Goal: Use online tool/utility: Utilize a website feature to perform a specific function

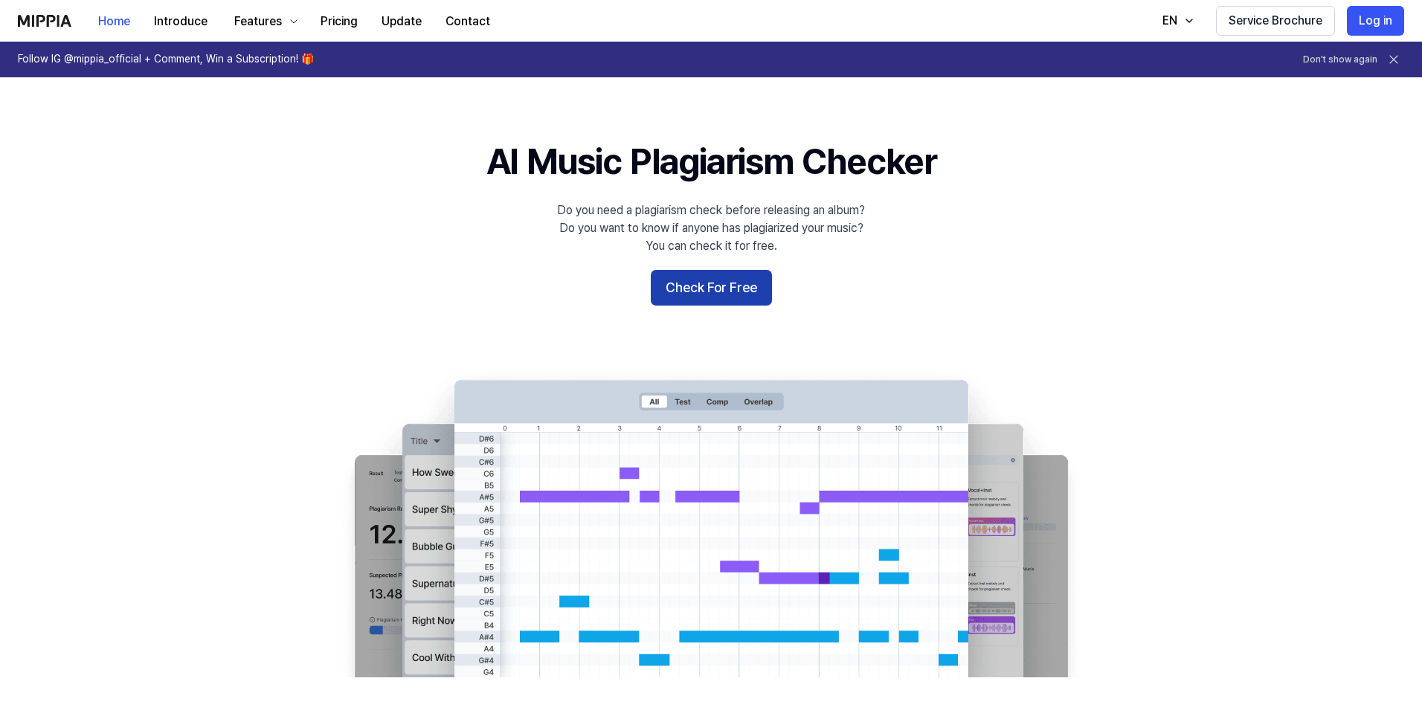
click at [717, 295] on button "Check For Free" at bounding box center [711, 288] width 121 height 36
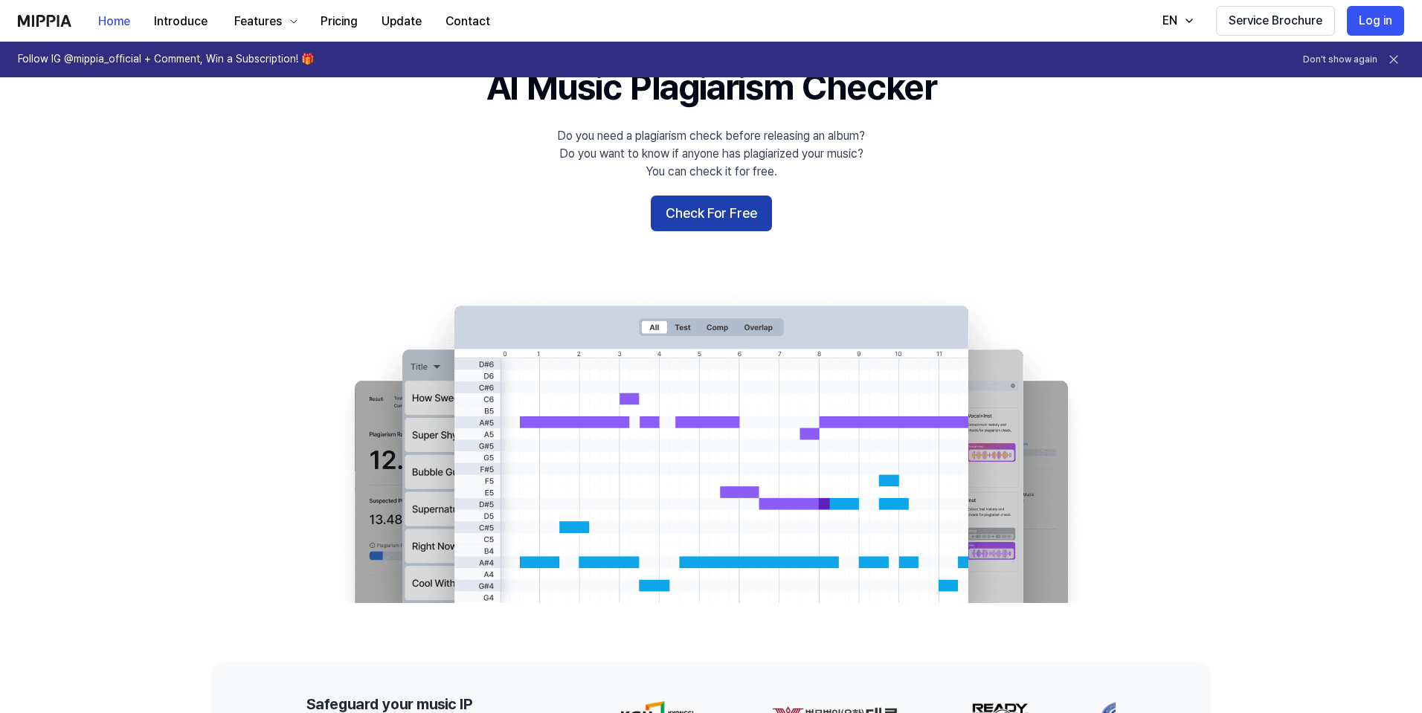
click at [720, 211] on button "Check For Free" at bounding box center [711, 214] width 121 height 36
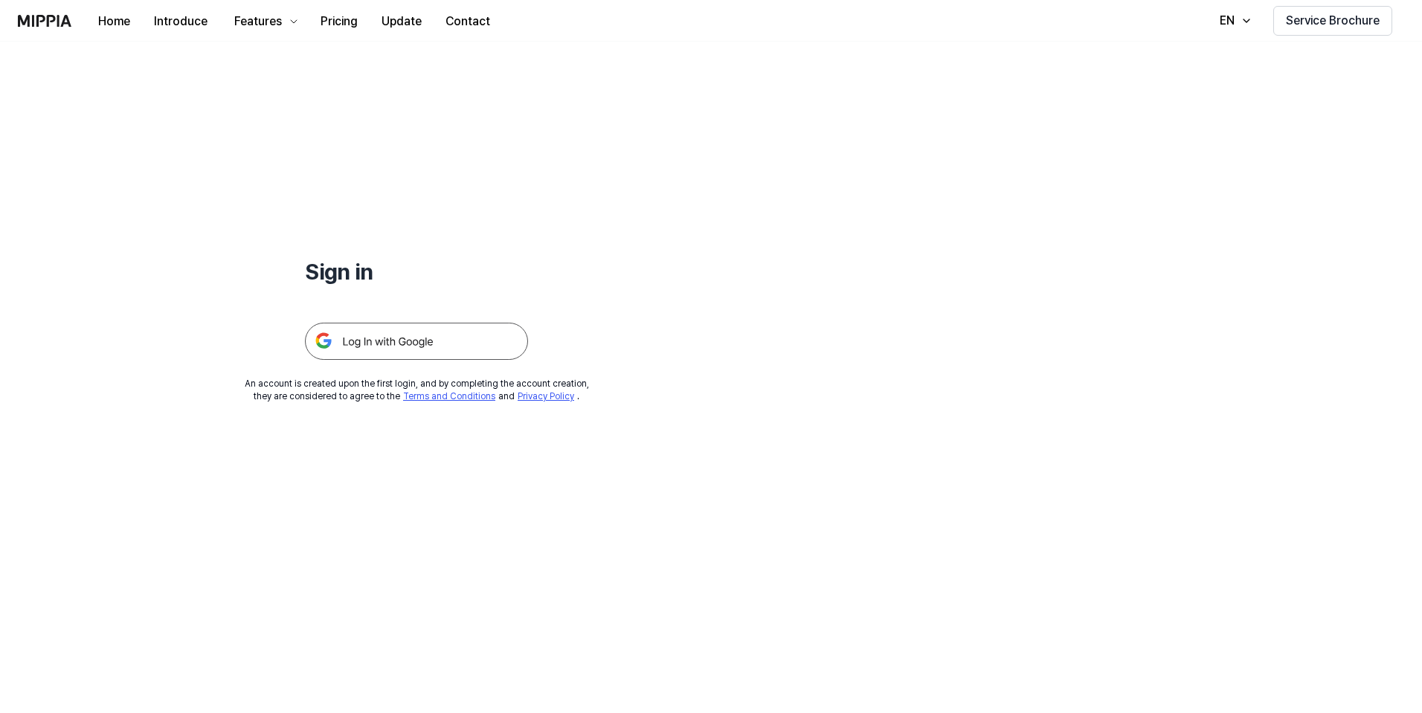
click at [398, 341] on img at bounding box center [416, 341] width 223 height 37
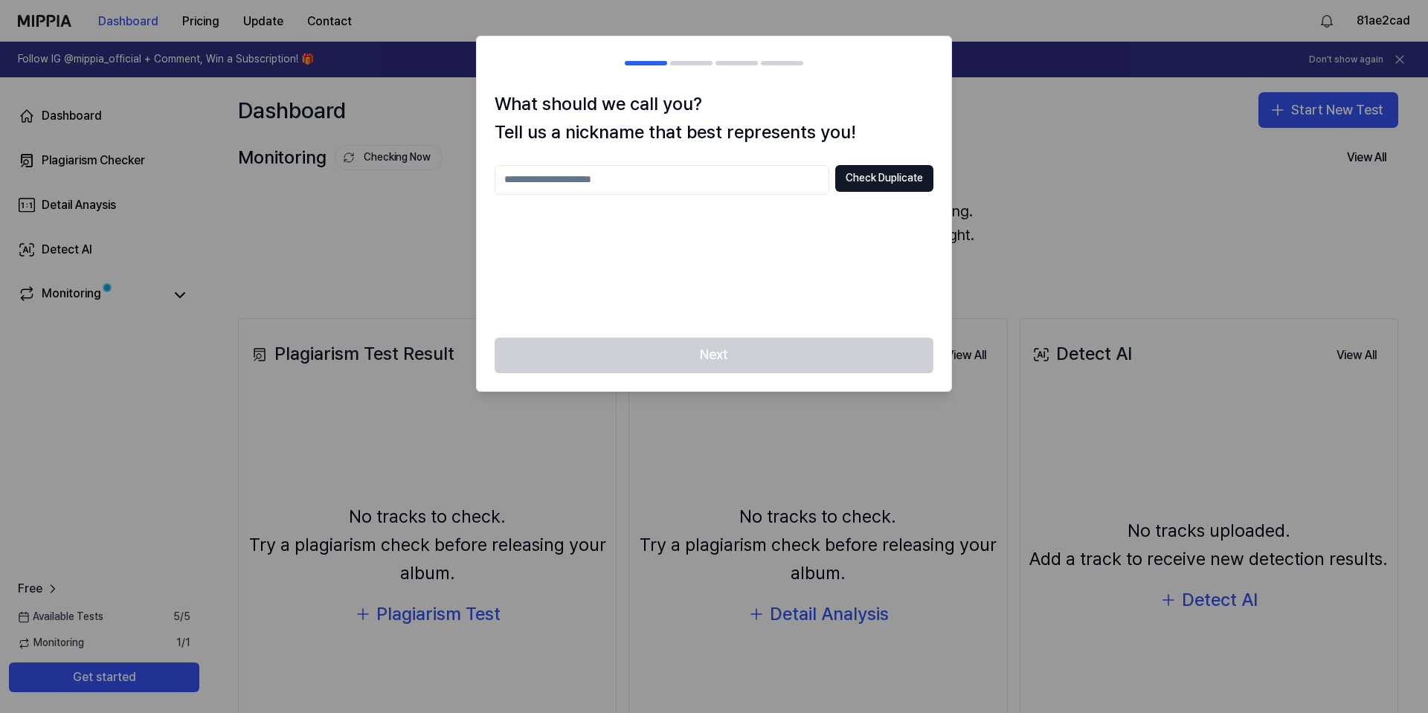
click at [733, 187] on input "text" at bounding box center [661, 180] width 335 height 30
type input "*"
click at [880, 181] on button "Check Duplicate" at bounding box center [884, 178] width 98 height 27
click at [407, 194] on body "Dashboard Pricing Update Contact 81ae2cad Follow IG @mippia_official + Comment,…" at bounding box center [714, 356] width 1428 height 713
type input "*******"
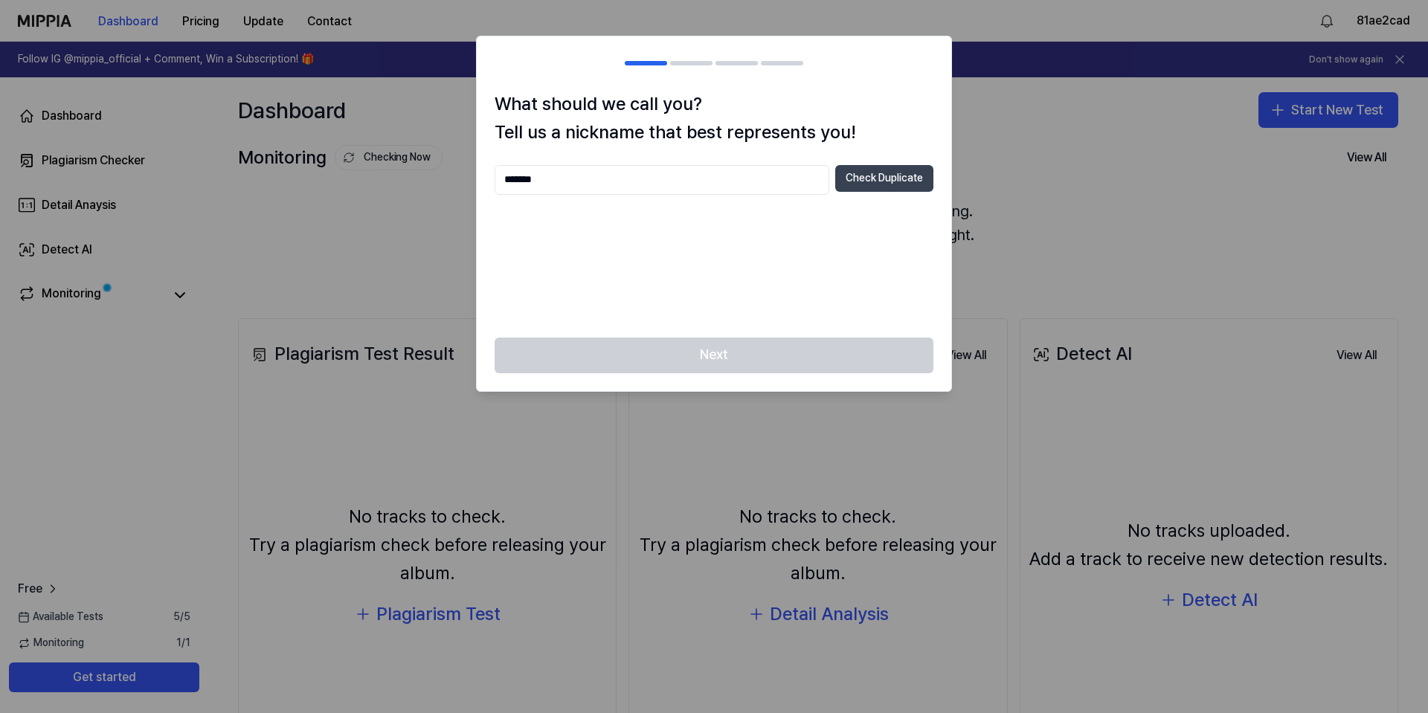
click at [877, 182] on button "Check Duplicate" at bounding box center [884, 178] width 98 height 27
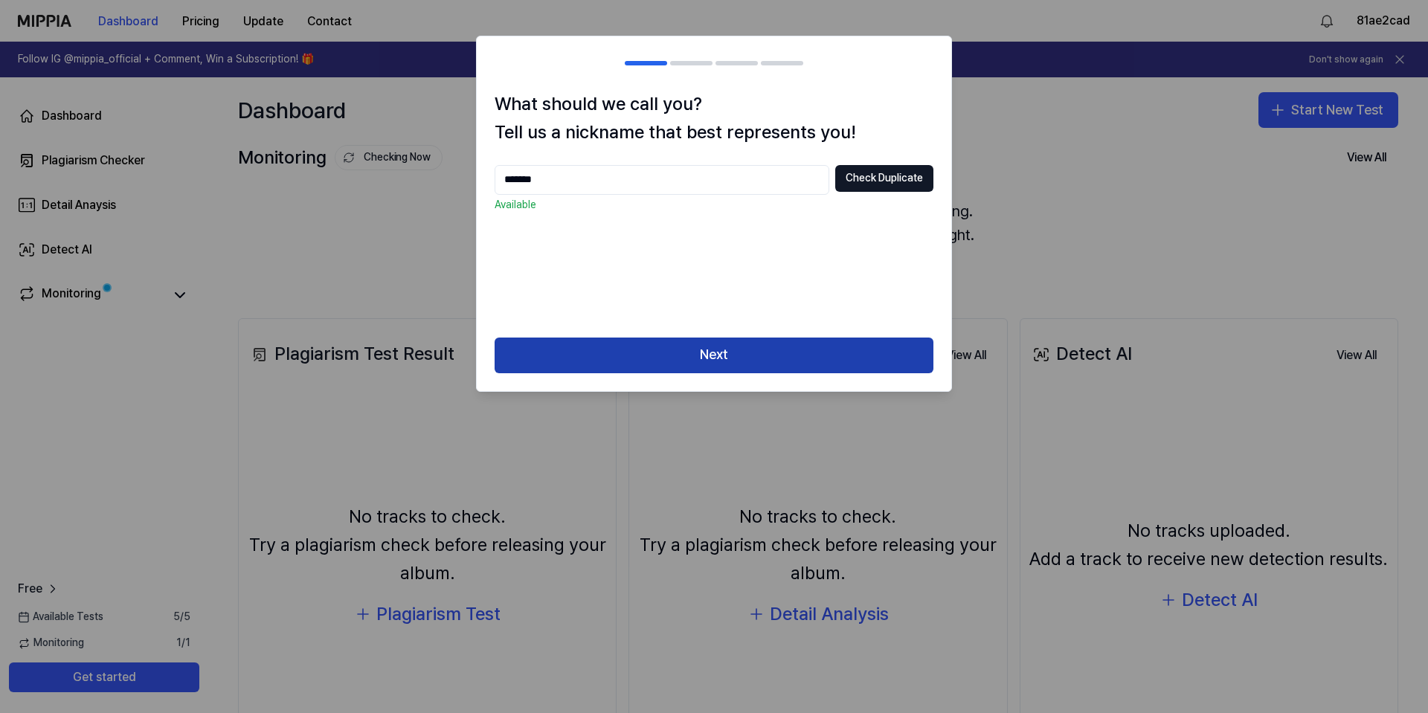
click at [692, 346] on button "Next" at bounding box center [713, 356] width 439 height 36
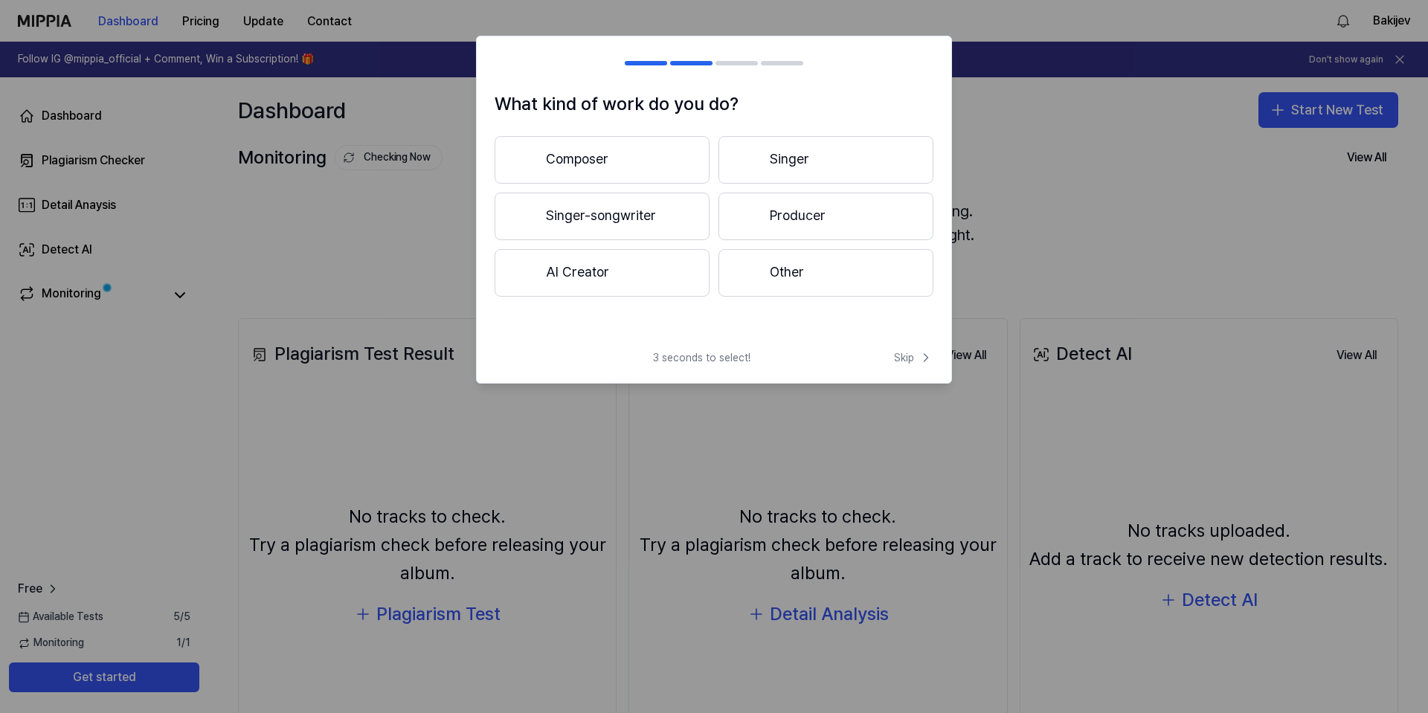
click at [792, 213] on button "Producer" at bounding box center [825, 217] width 215 height 48
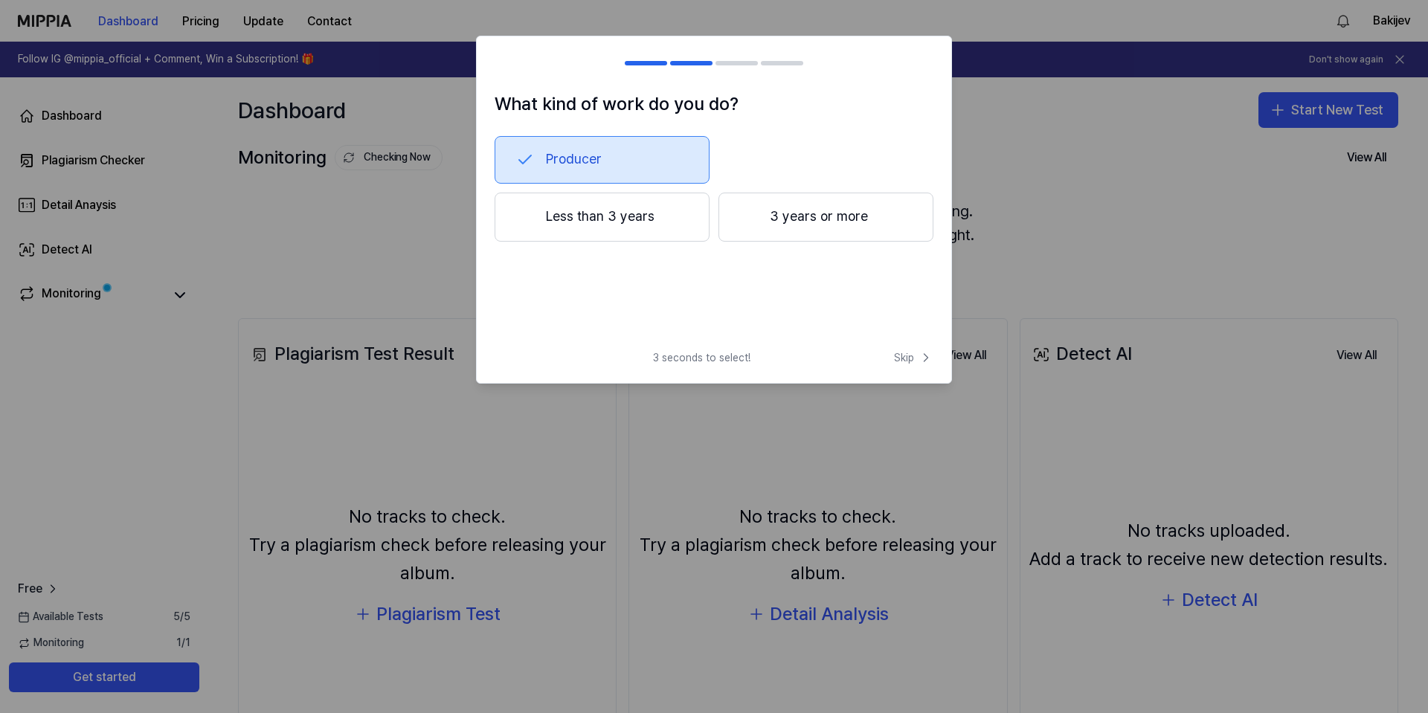
click at [649, 65] on h2 at bounding box center [714, 63] width 474 height 54
click at [587, 159] on button "Producer" at bounding box center [601, 160] width 215 height 48
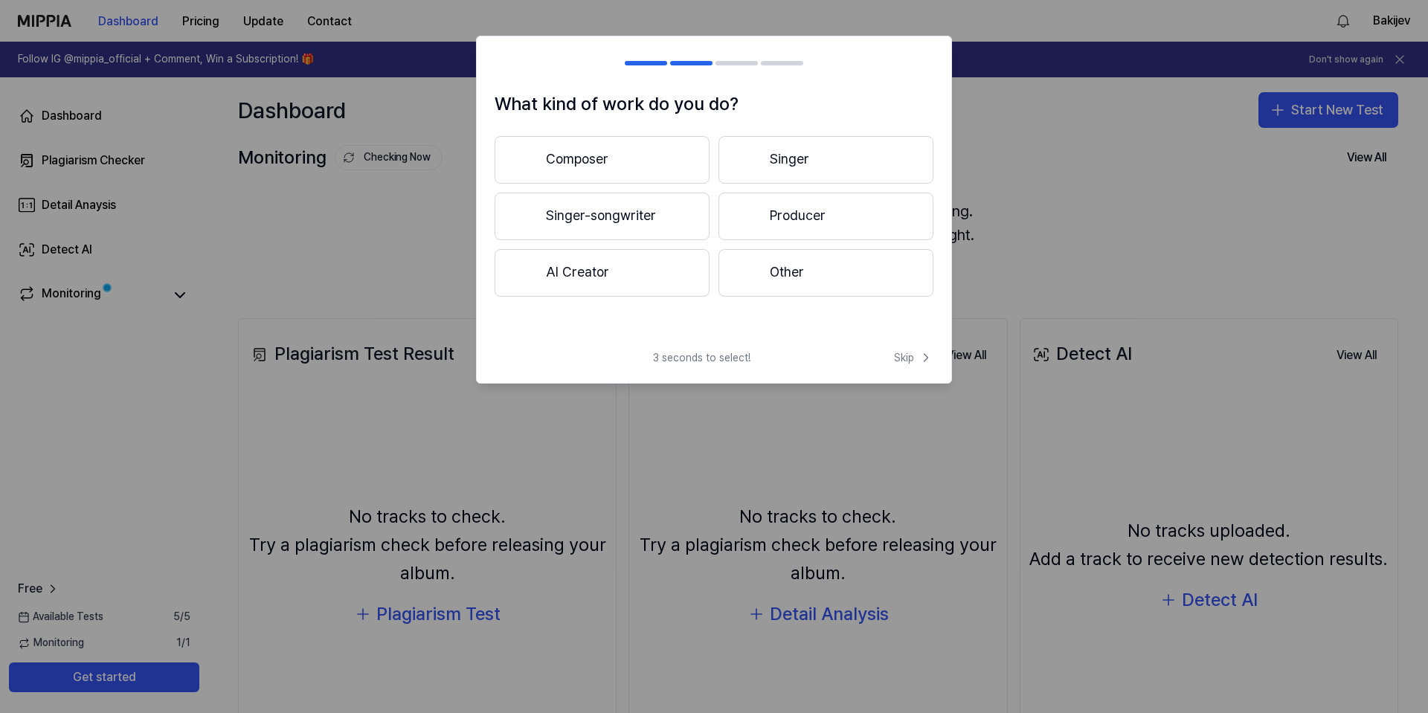
click at [761, 213] on button "Producer" at bounding box center [825, 217] width 215 height 48
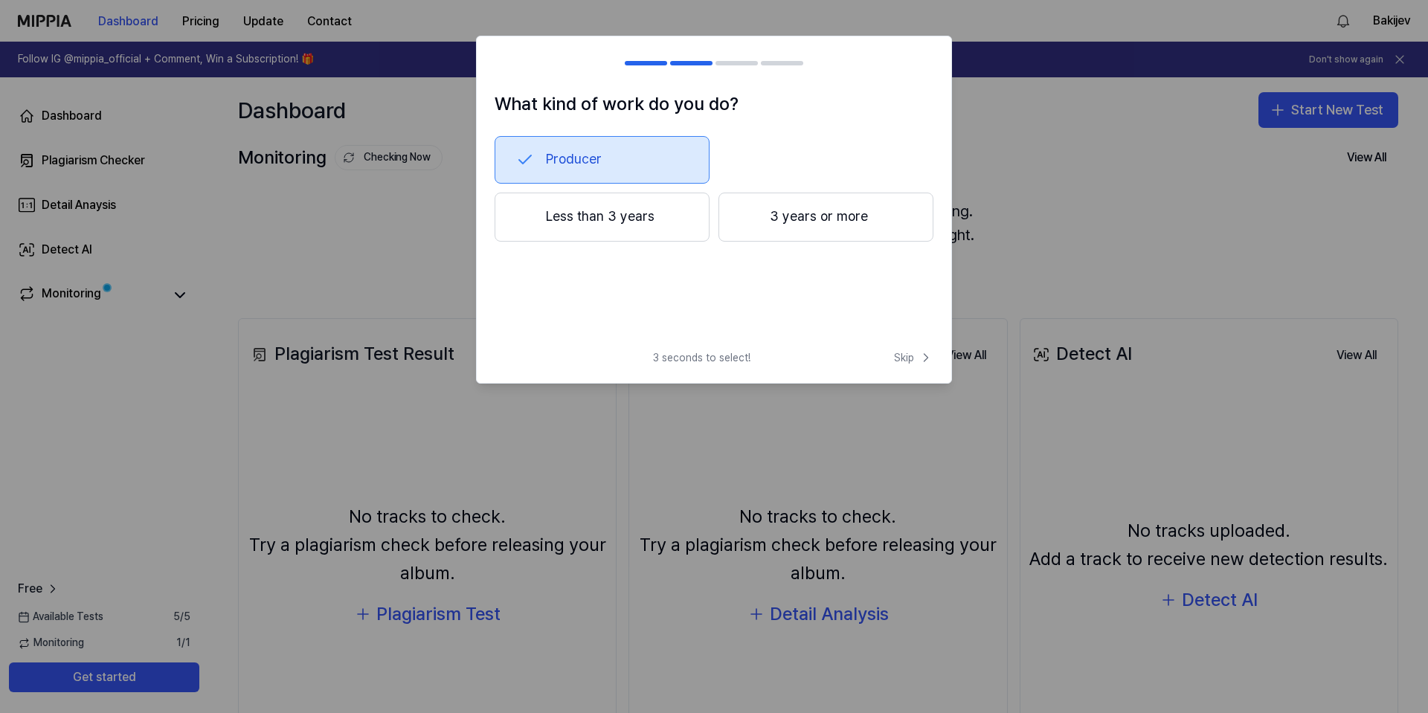
click at [765, 216] on button "3 years or more" at bounding box center [825, 217] width 215 height 49
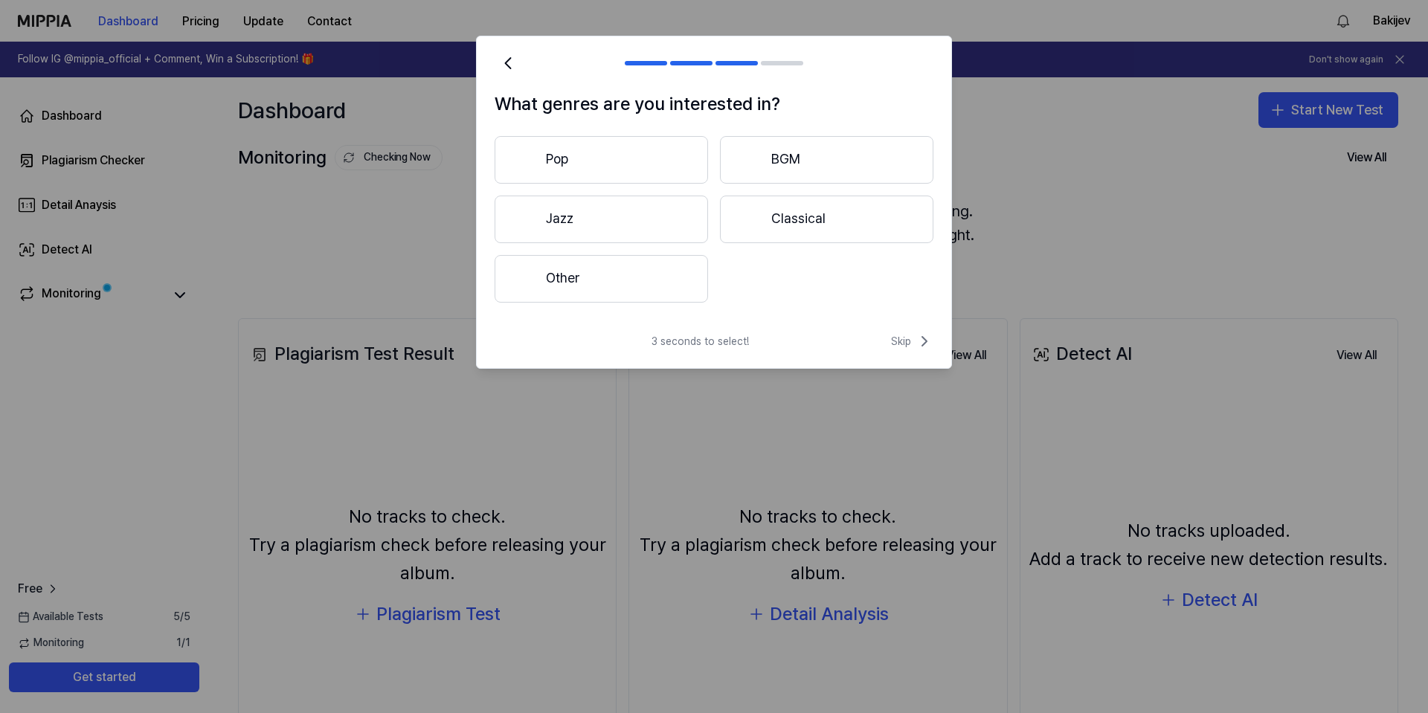
click at [636, 270] on button "Other" at bounding box center [600, 279] width 213 height 48
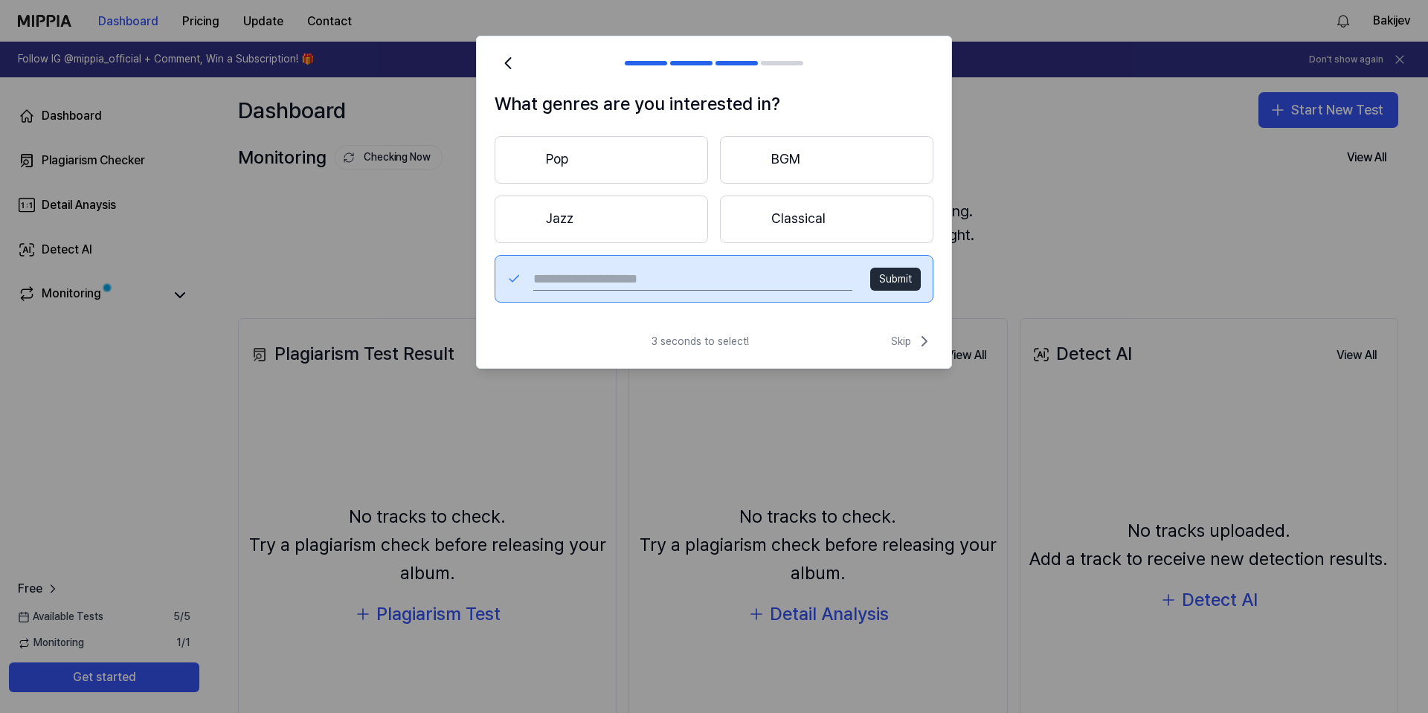
click at [726, 285] on input "text" at bounding box center [692, 279] width 319 height 24
type input "**********"
click at [891, 281] on button "Submit" at bounding box center [895, 280] width 51 height 24
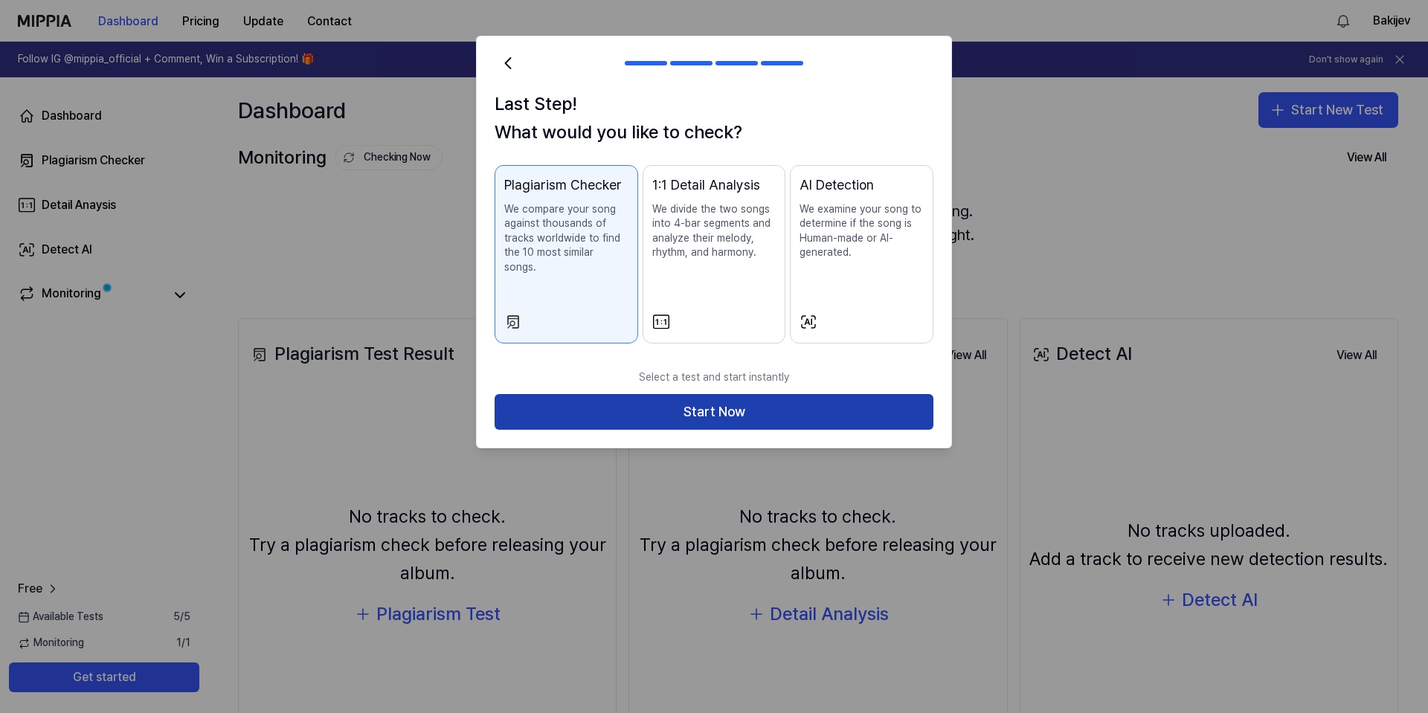
click at [657, 399] on button "Start Now" at bounding box center [713, 412] width 439 height 36
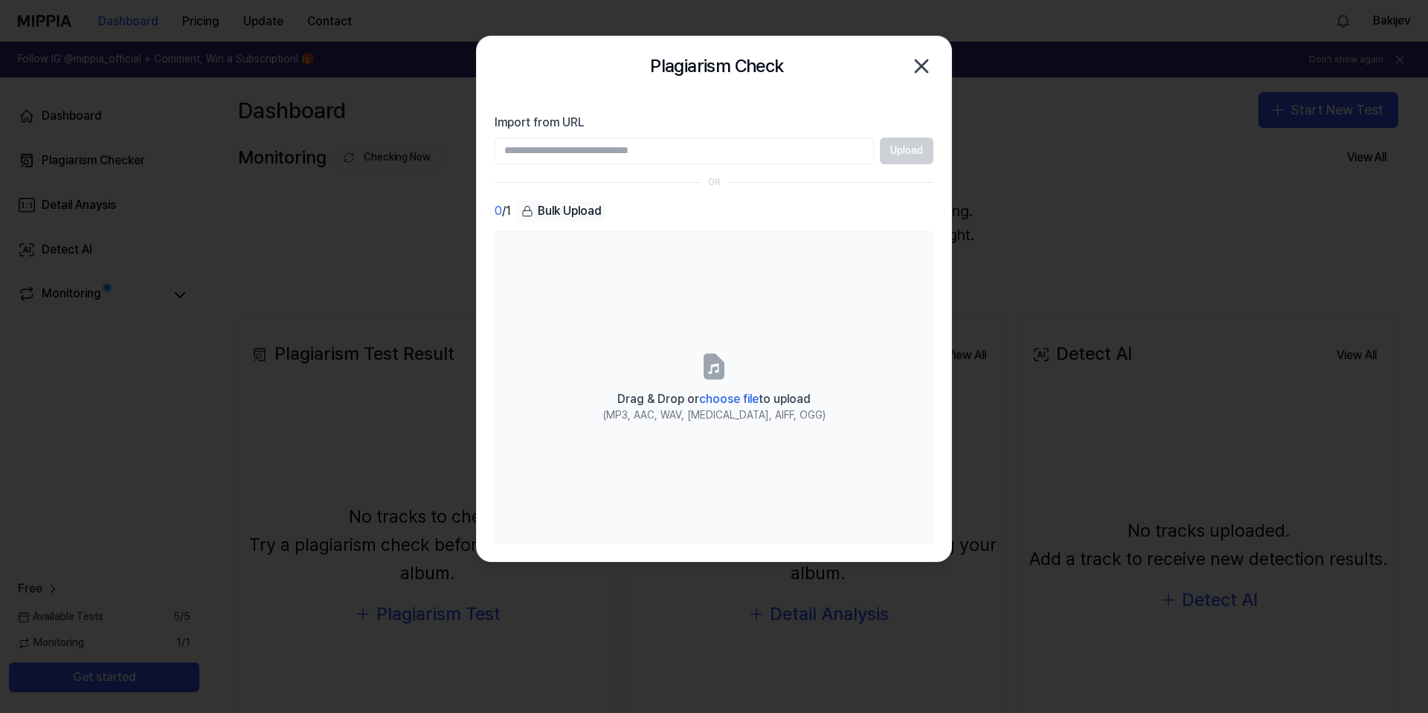
click at [552, 205] on div "Bulk Upload" at bounding box center [561, 211] width 89 height 21
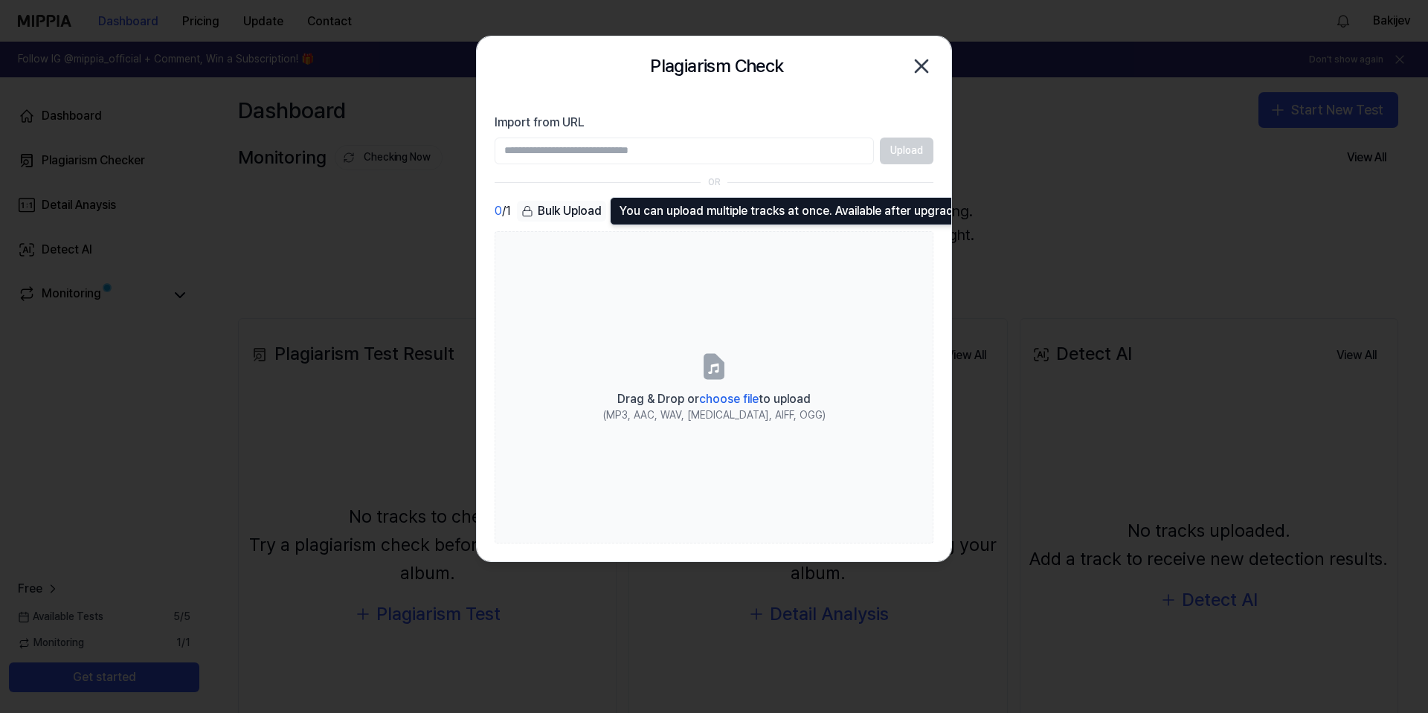
click at [588, 147] on input "Import from URL" at bounding box center [683, 151] width 379 height 27
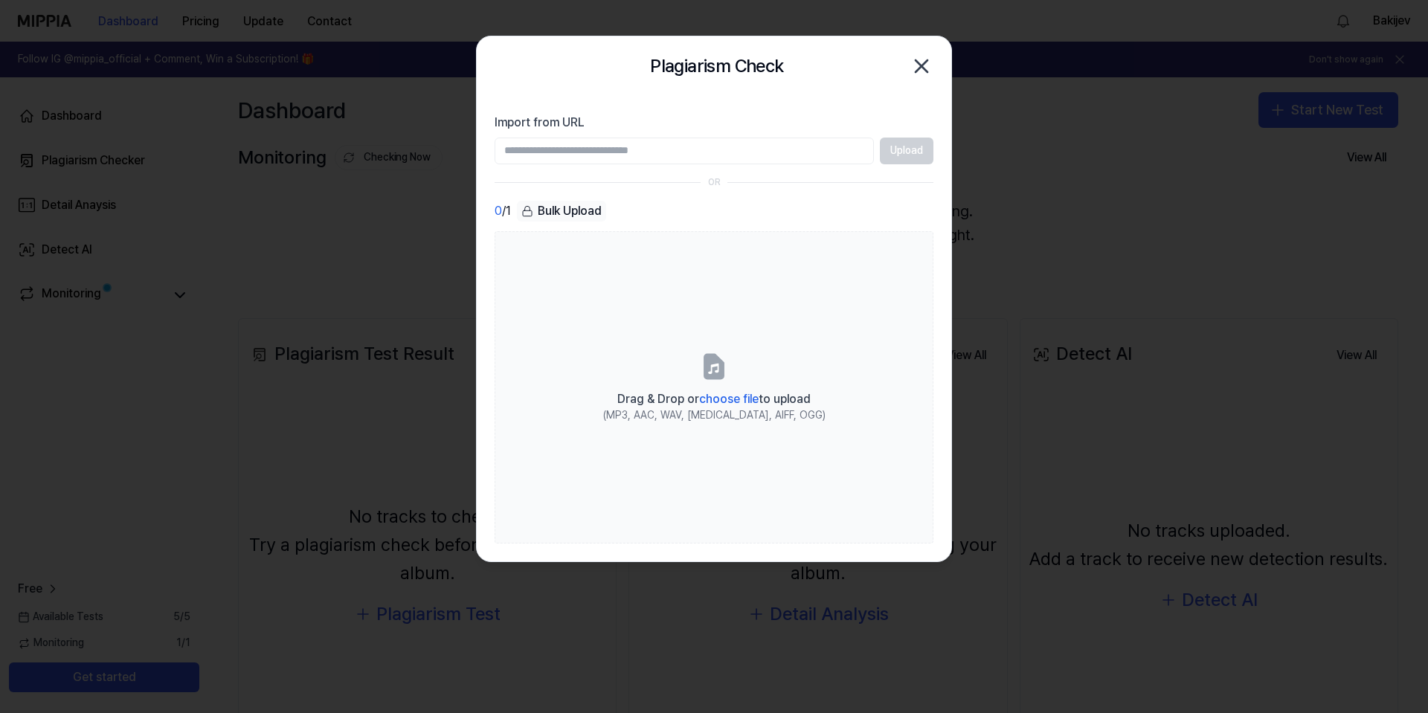
paste input "**********"
type input "**********"
click at [888, 146] on button "Upload" at bounding box center [907, 151] width 54 height 27
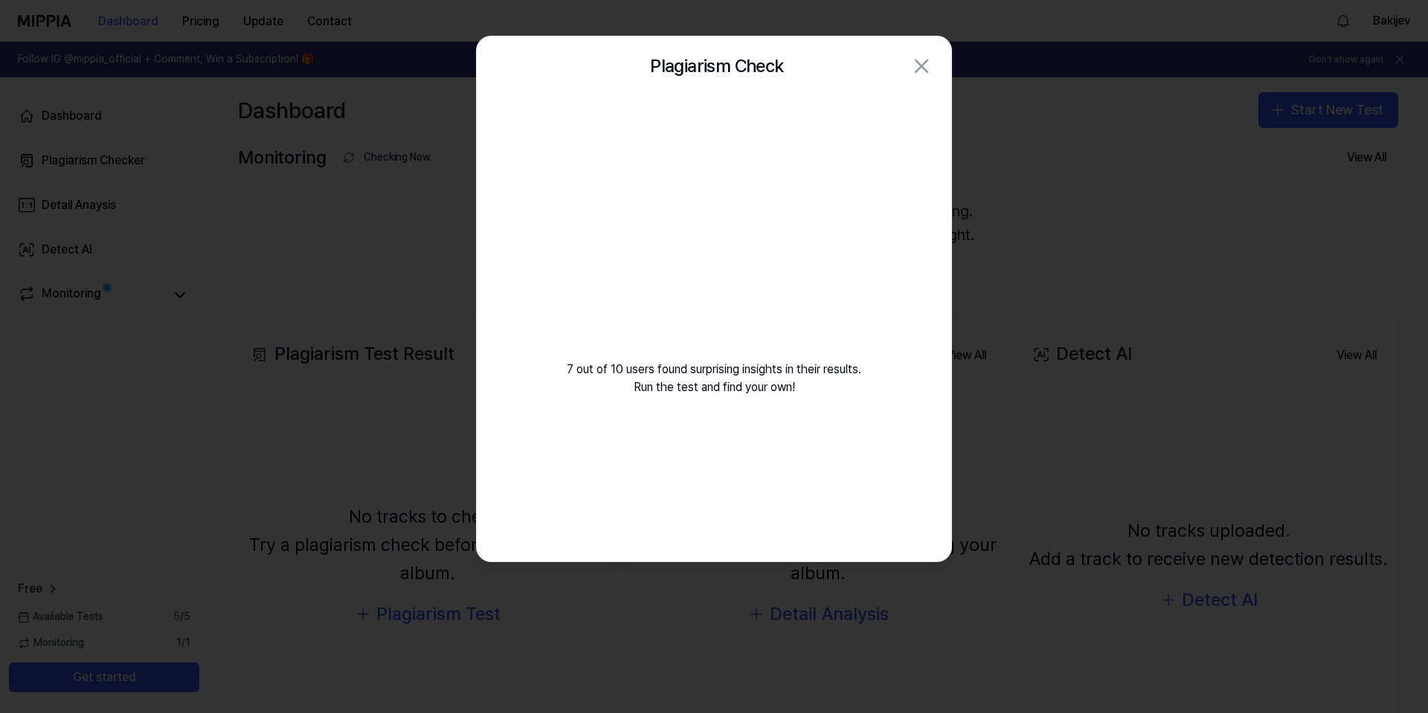
click at [888, 146] on div "7 out of 10 users found surprising insights in their results. Run the test and …" at bounding box center [714, 264] width 474 height 336
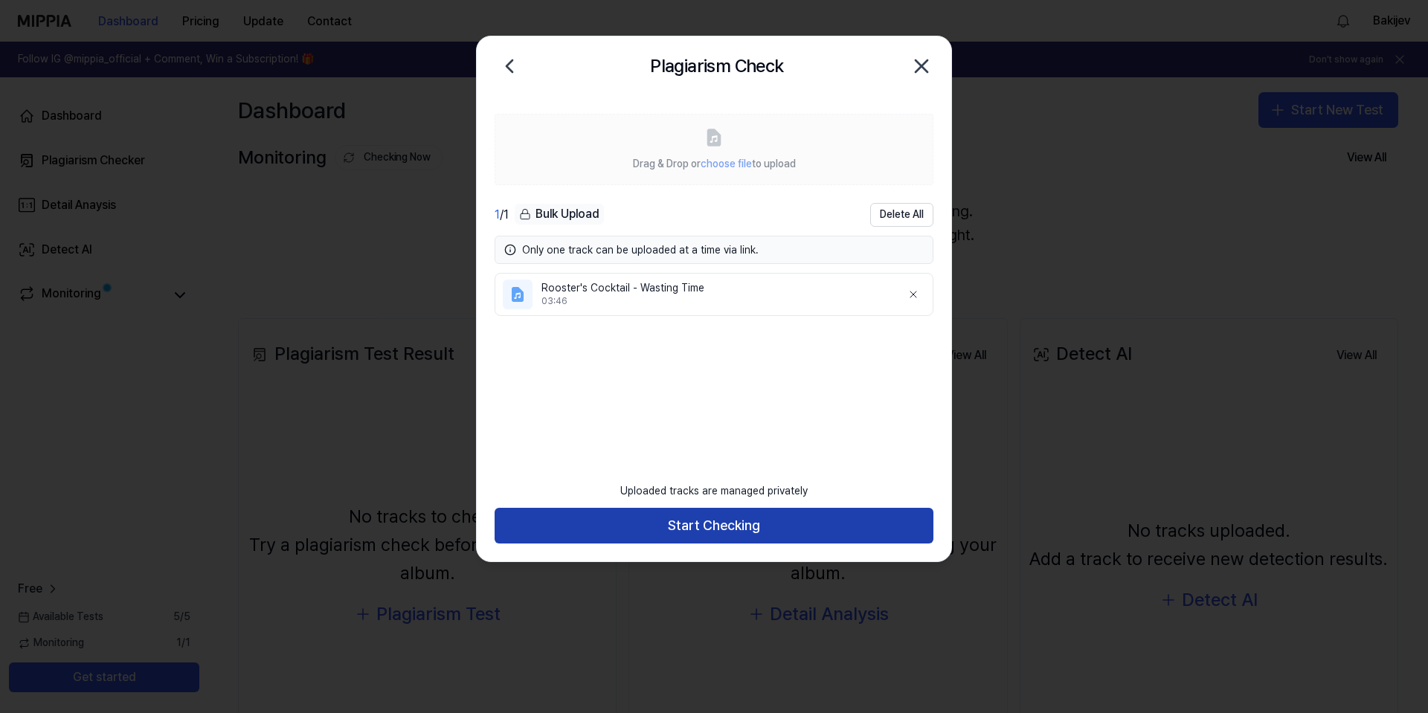
click at [719, 522] on button "Start Checking" at bounding box center [713, 526] width 439 height 36
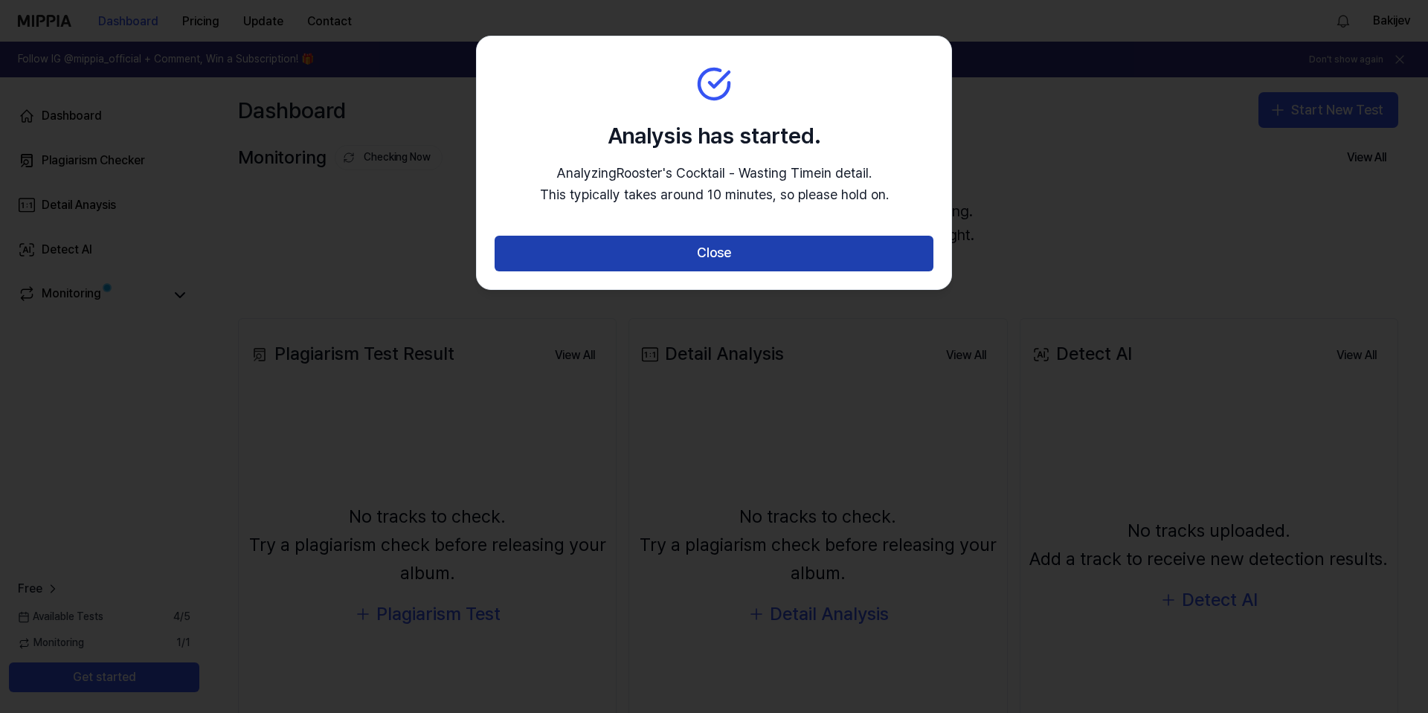
click at [714, 250] on button "Close" at bounding box center [713, 254] width 439 height 36
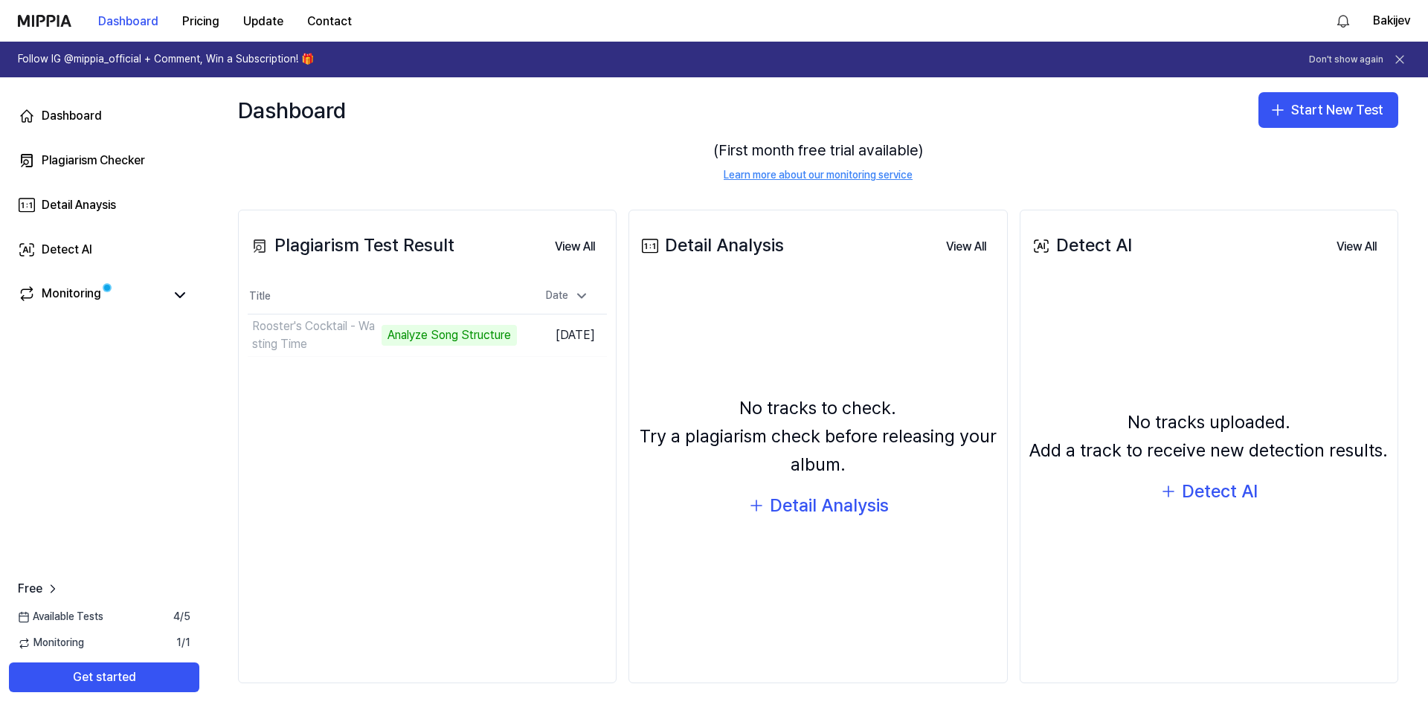
scroll to position [34, 0]
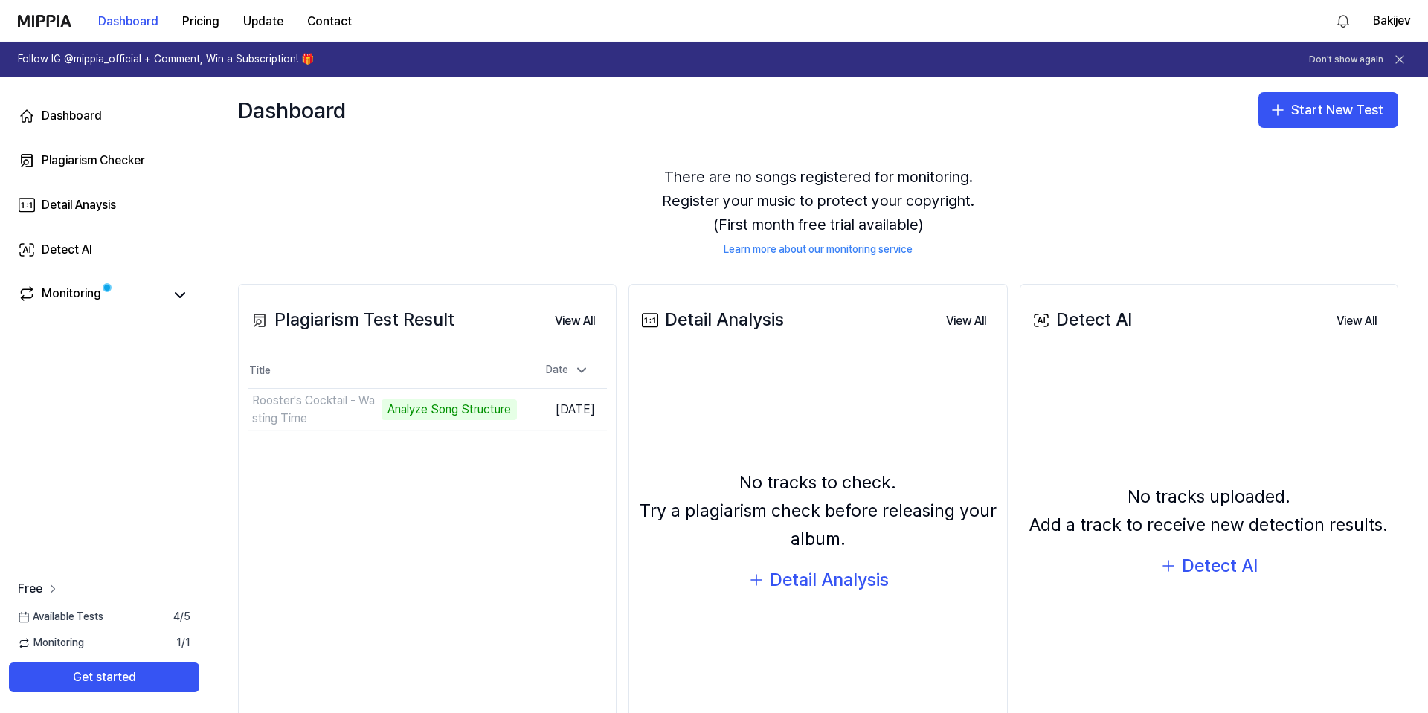
click at [42, 587] on span "Free" at bounding box center [30, 589] width 25 height 18
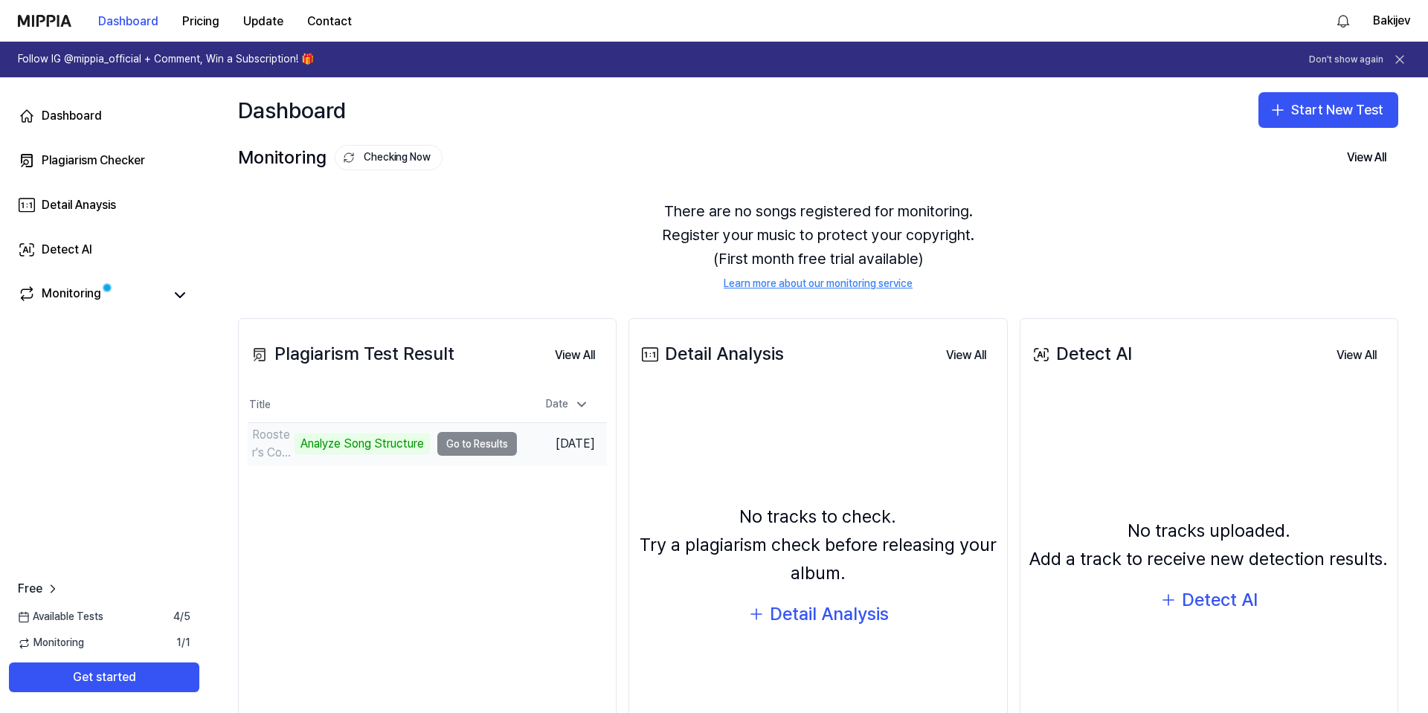
click at [454, 445] on td "Rooster's Cocktail - Wasting Time Analyze Song Structure Go to Results" at bounding box center [382, 444] width 269 height 42
click at [480, 441] on td "Rooster's Cocktail - Wasting Time Analyze Song Structure Go to Results" at bounding box center [382, 444] width 269 height 42
click at [369, 442] on div "Analyze Song Structure" at bounding box center [361, 443] width 135 height 21
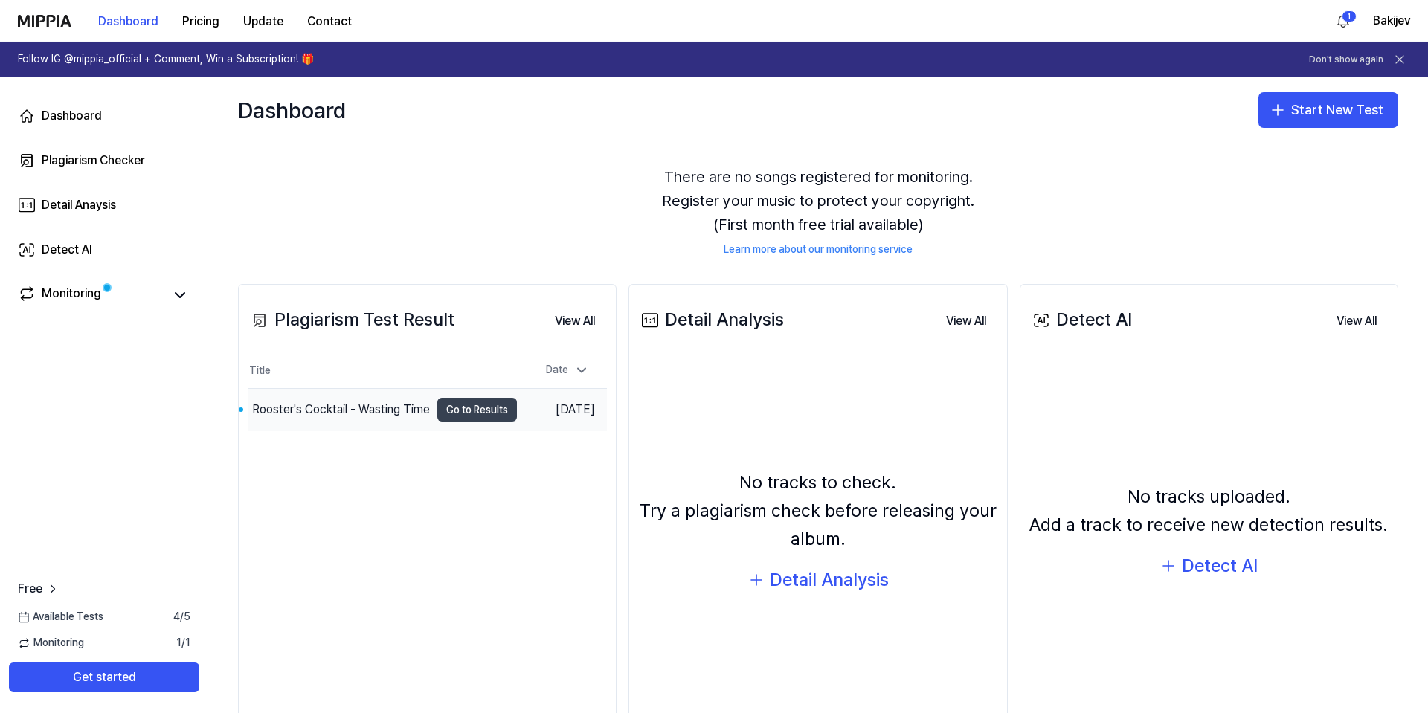
click at [465, 410] on button "Go to Results" at bounding box center [477, 410] width 80 height 24
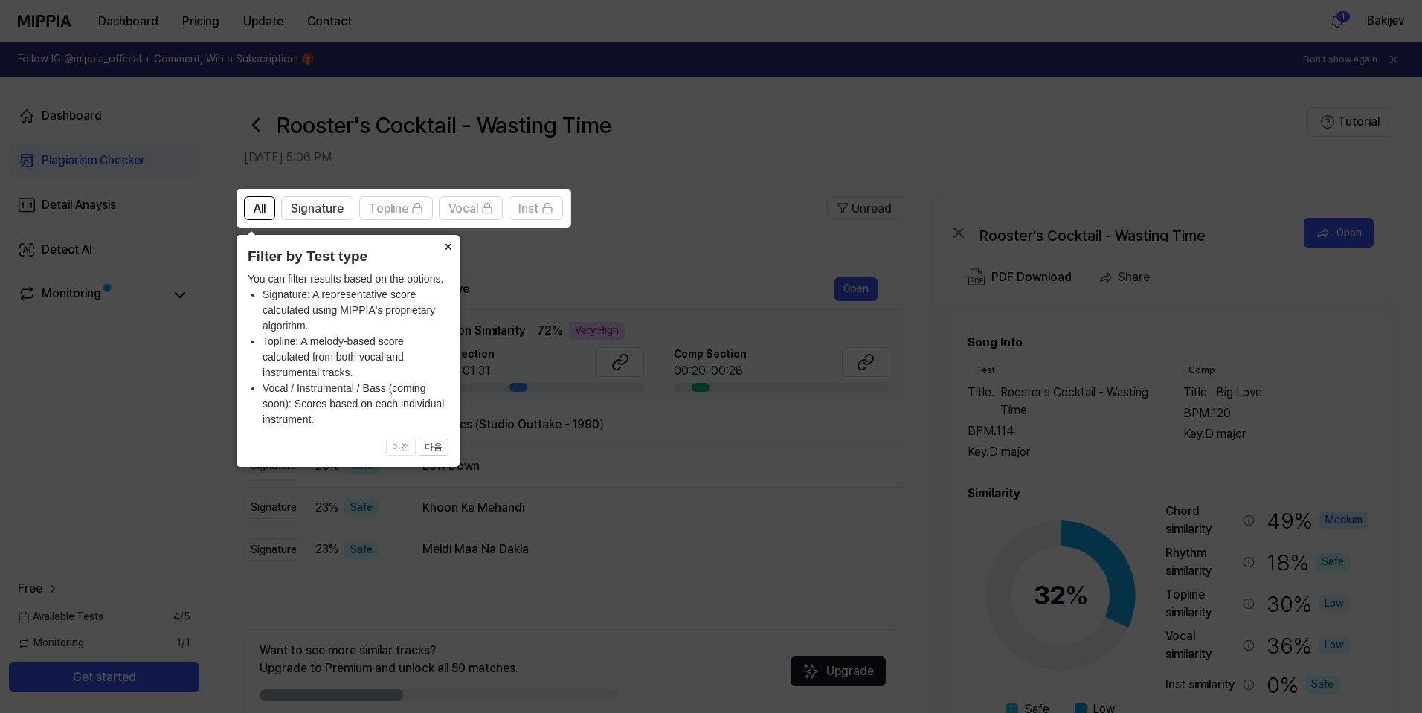
click at [446, 248] on button "×" at bounding box center [448, 245] width 24 height 21
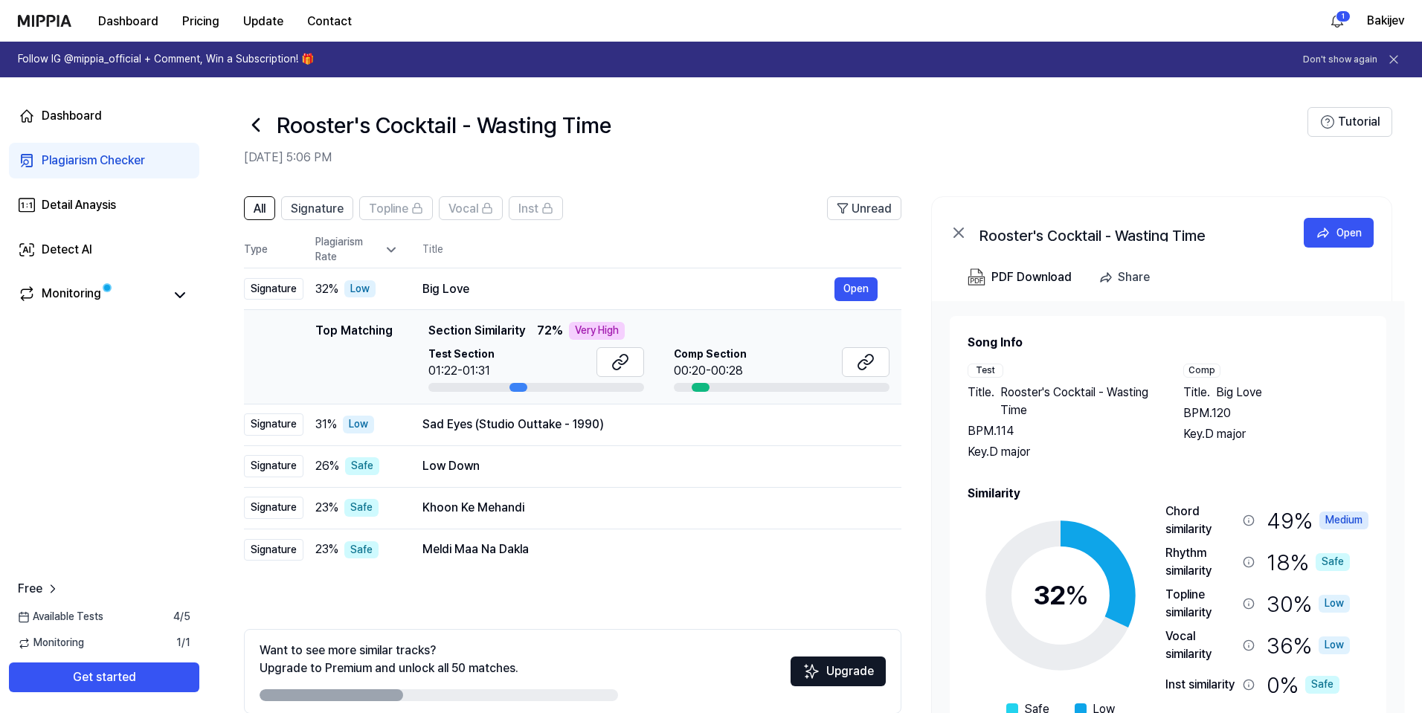
drag, startPoint x: 448, startPoint y: 329, endPoint x: 613, endPoint y: 329, distance: 165.1
click at [597, 332] on div "Top Matching Section Similarity 72 % Very High" at bounding box center [658, 331] width 461 height 18
drag, startPoint x: 613, startPoint y: 329, endPoint x: 626, endPoint y: 332, distance: 12.8
click at [619, 331] on div "Very High" at bounding box center [597, 331] width 56 height 18
click at [851, 285] on button "Open" at bounding box center [855, 289] width 43 height 24
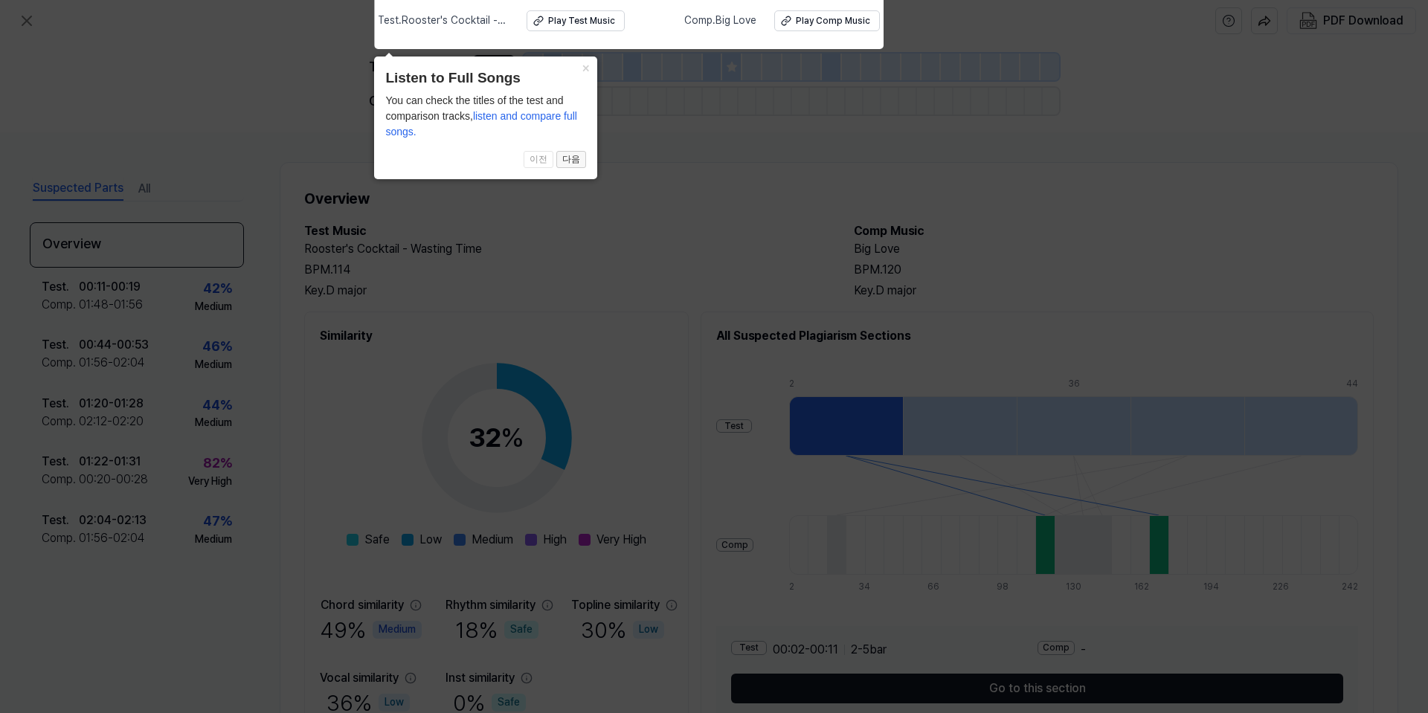
click at [579, 164] on button "다음" at bounding box center [571, 160] width 30 height 18
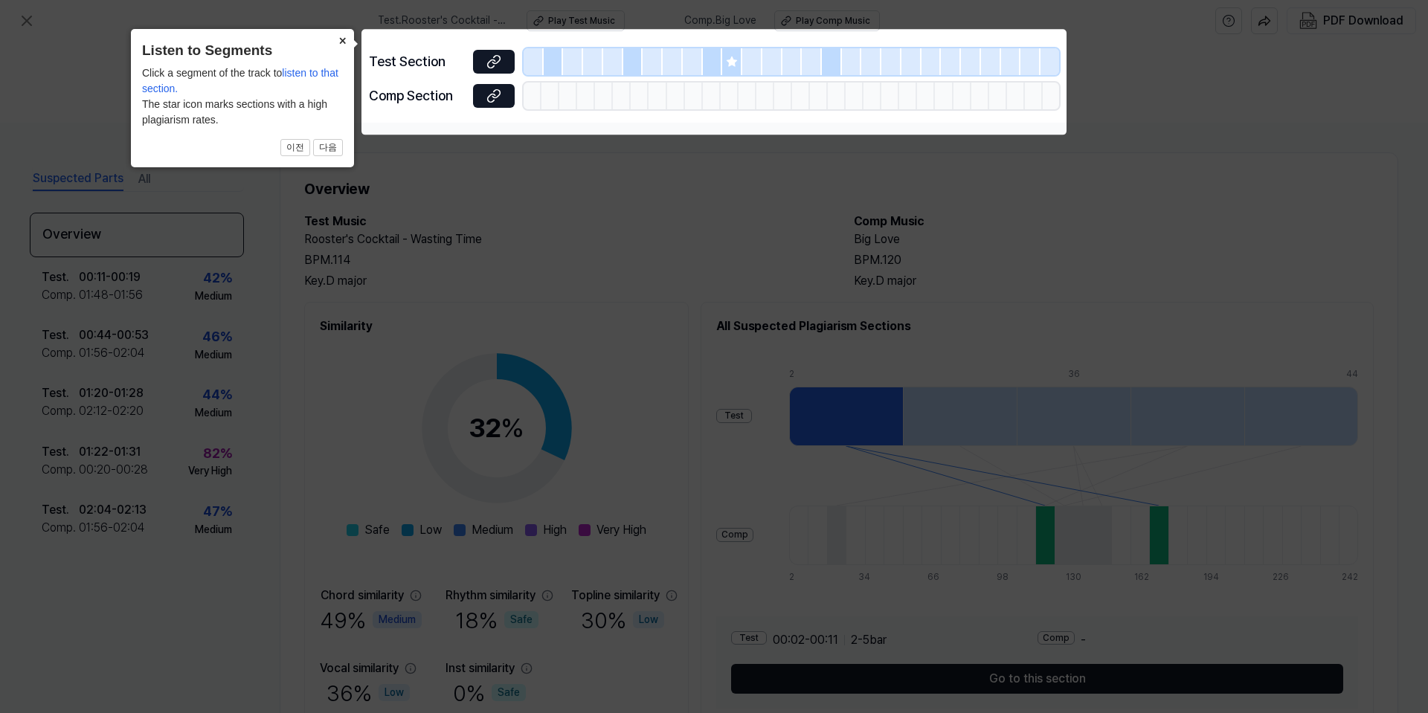
click at [342, 43] on button "×" at bounding box center [342, 39] width 24 height 21
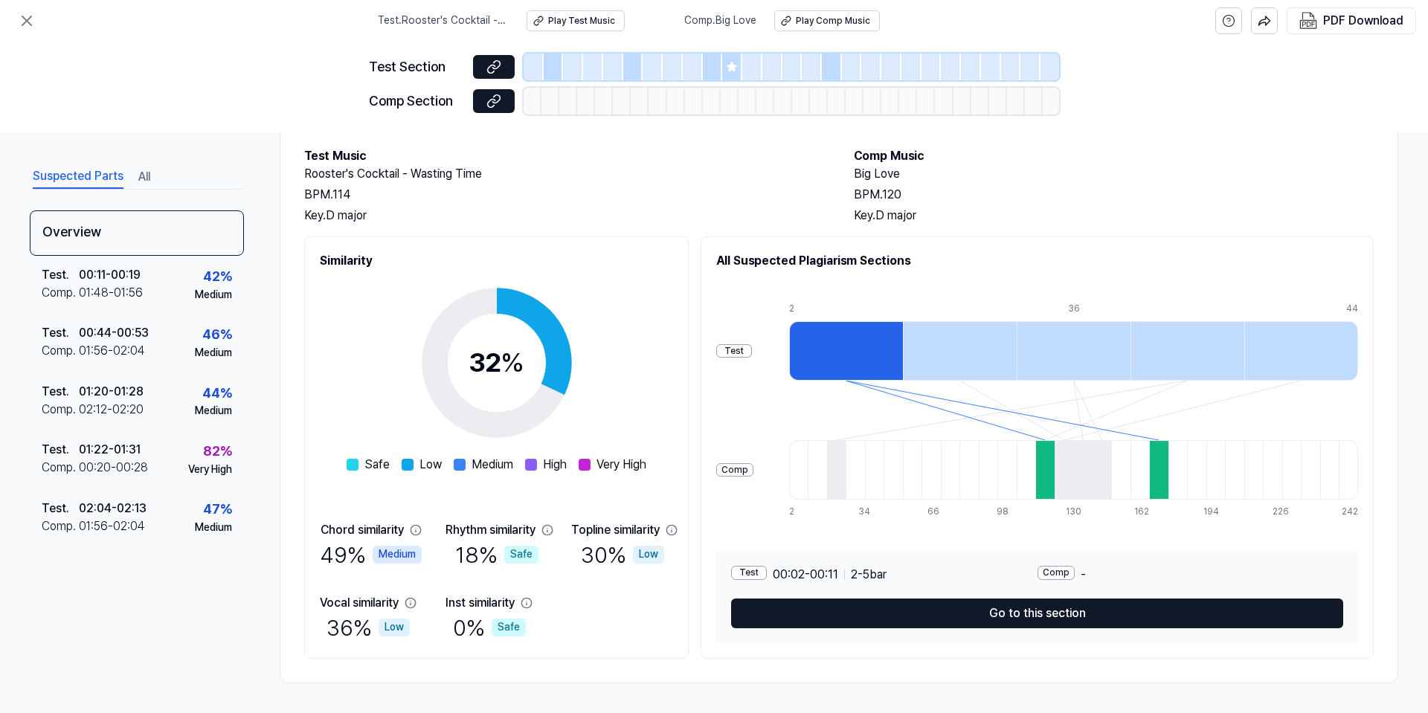
scroll to position [0, 0]
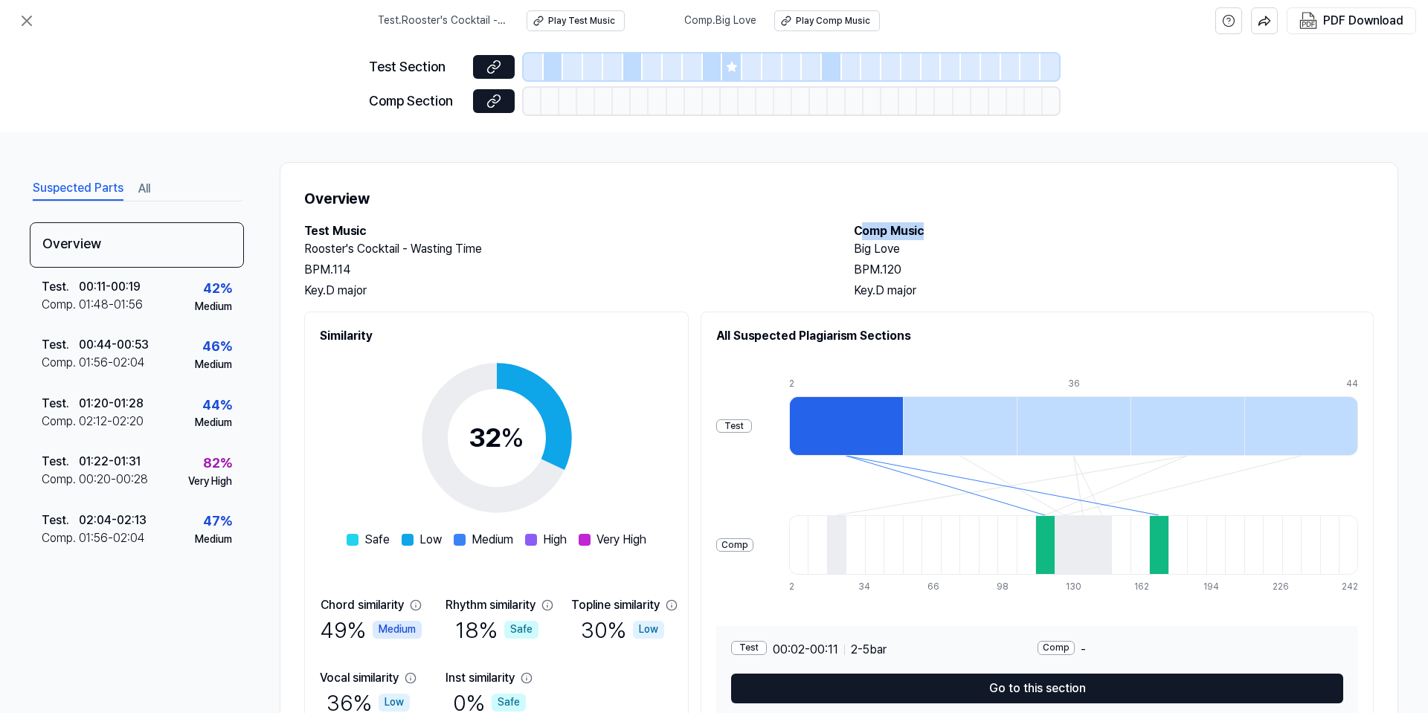
drag, startPoint x: 855, startPoint y: 230, endPoint x: 967, endPoint y: 226, distance: 111.6
click at [967, 226] on h2 "Comp Music" at bounding box center [1114, 231] width 520 height 18
click at [891, 251] on h2 "Big Love" at bounding box center [1114, 249] width 520 height 18
click at [807, 16] on div "Play Comp Music" at bounding box center [833, 21] width 74 height 13
click at [137, 352] on div "00:44 - 00:53" at bounding box center [114, 345] width 70 height 18
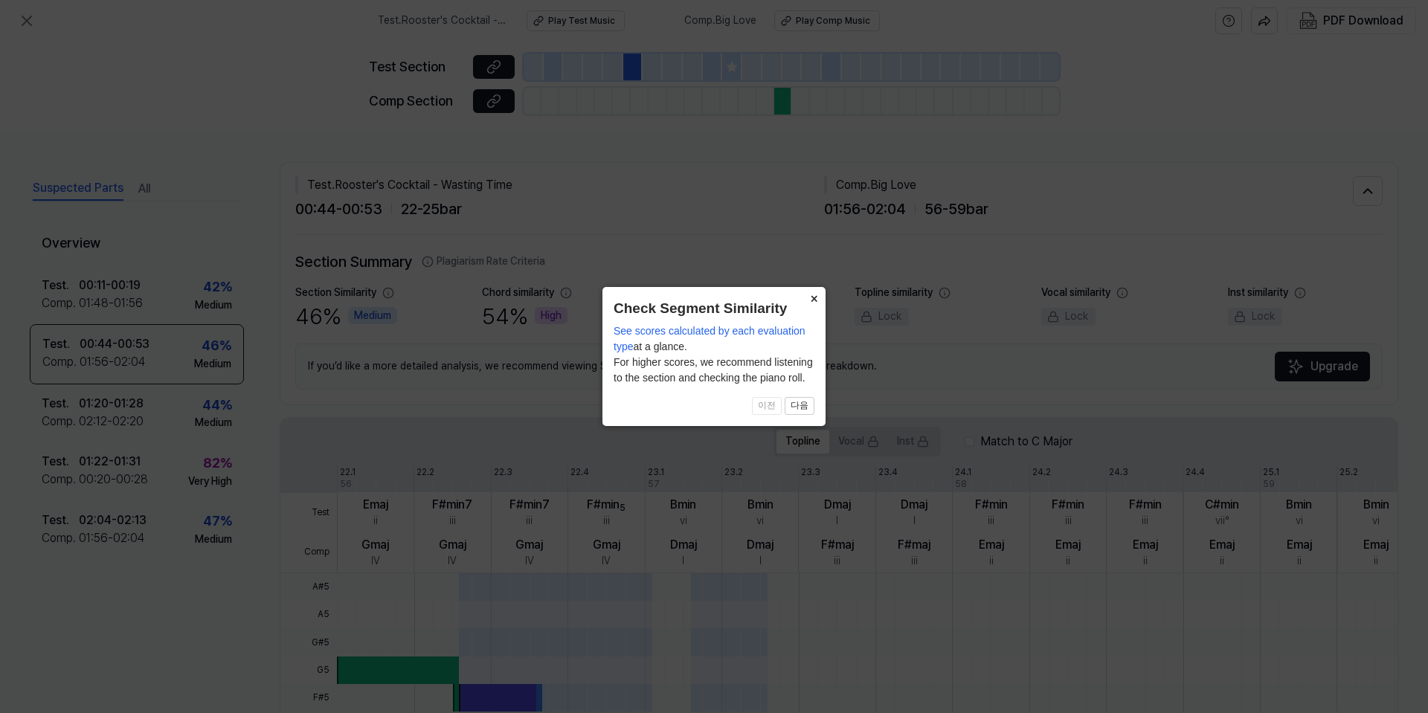
click at [813, 296] on button "×" at bounding box center [813, 297] width 24 height 21
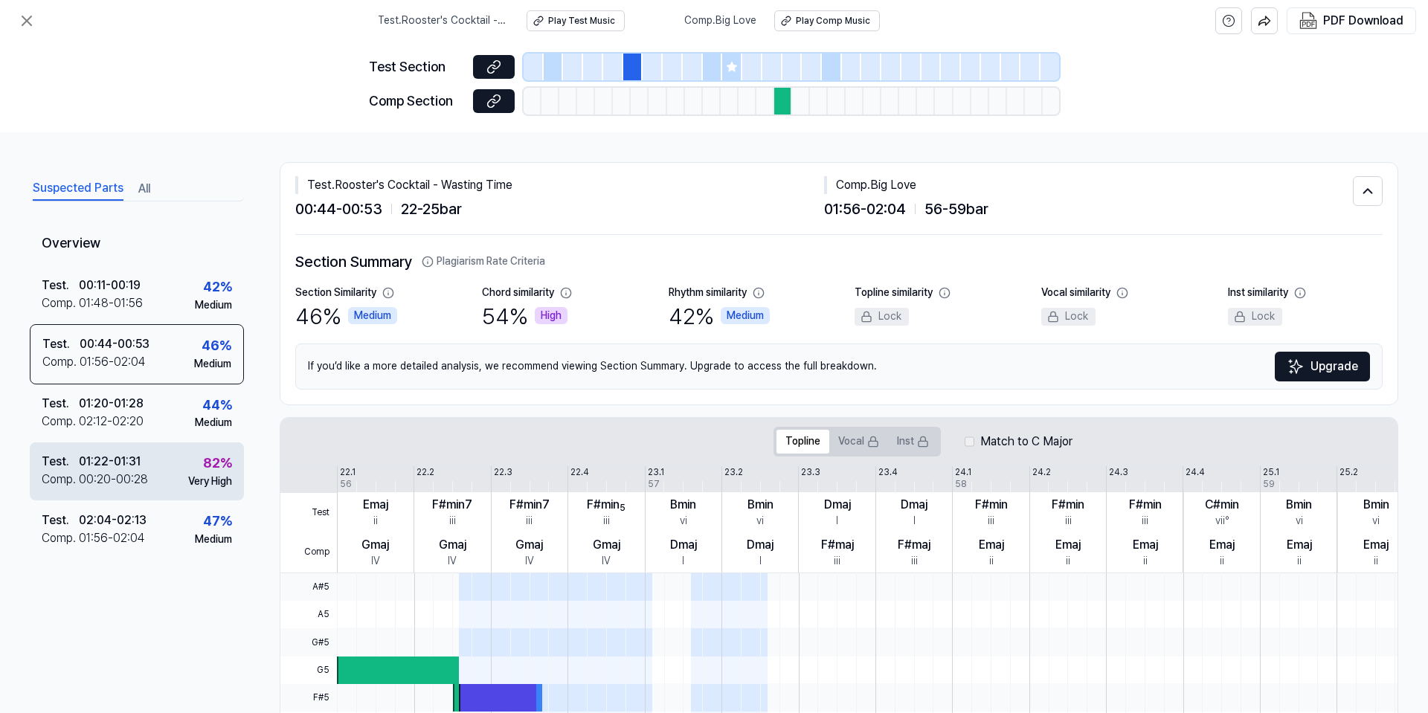
click at [207, 462] on div "82 %" at bounding box center [217, 464] width 29 height 22
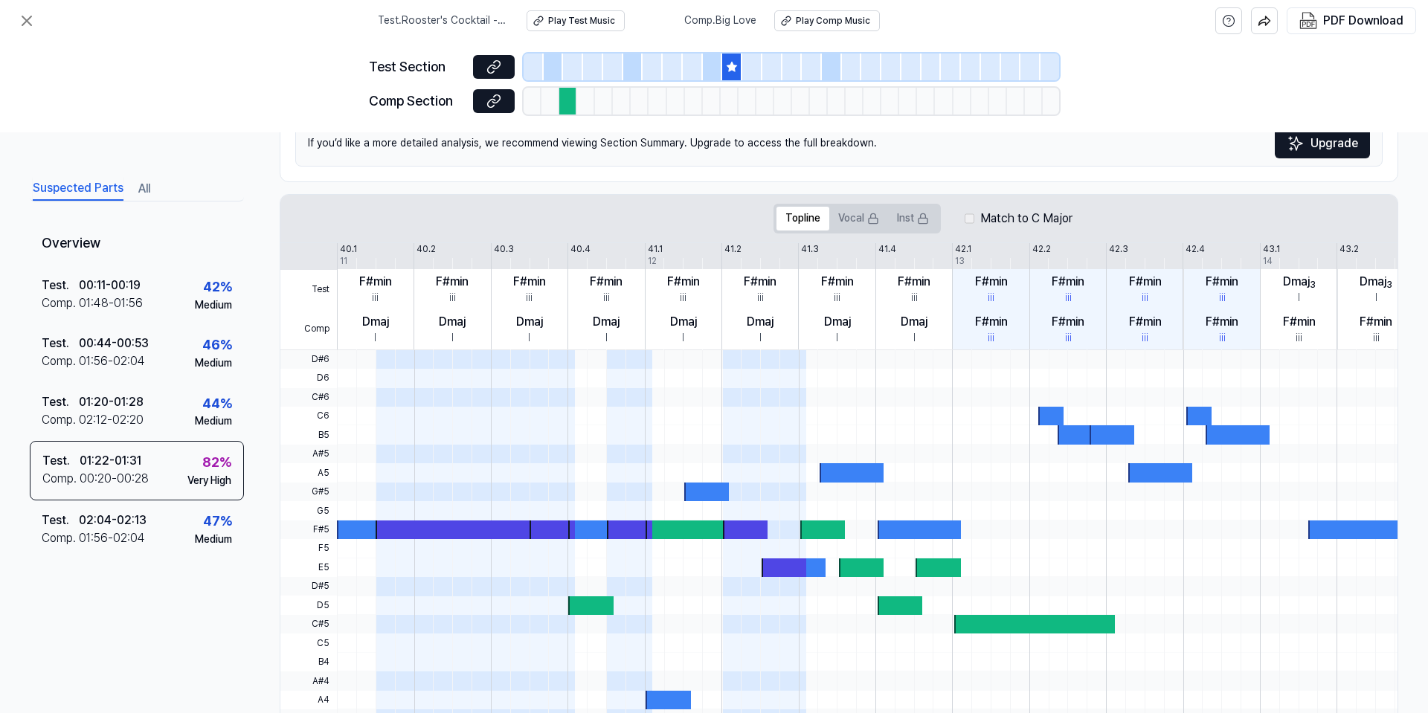
scroll to position [149, 0]
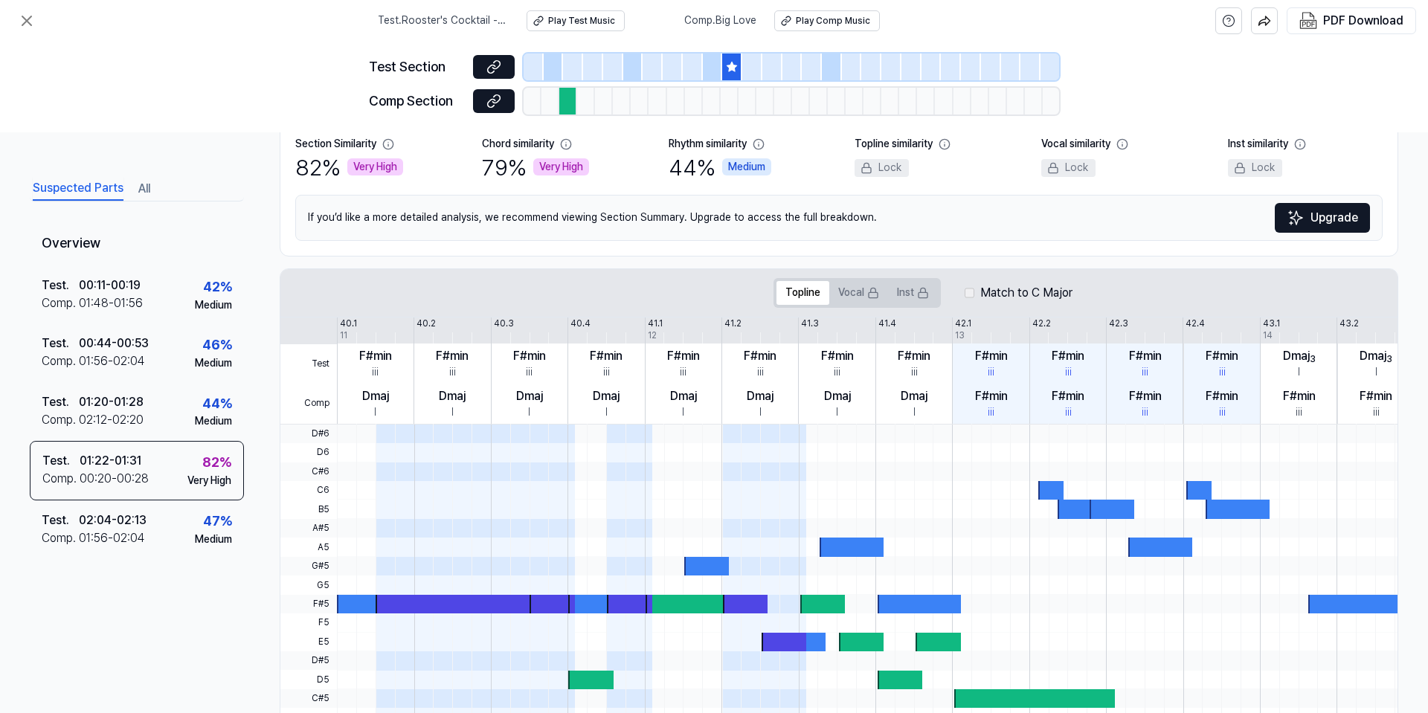
click at [676, 601] on div at bounding box center [706, 604] width 122 height 19
click at [712, 564] on div at bounding box center [706, 566] width 45 height 19
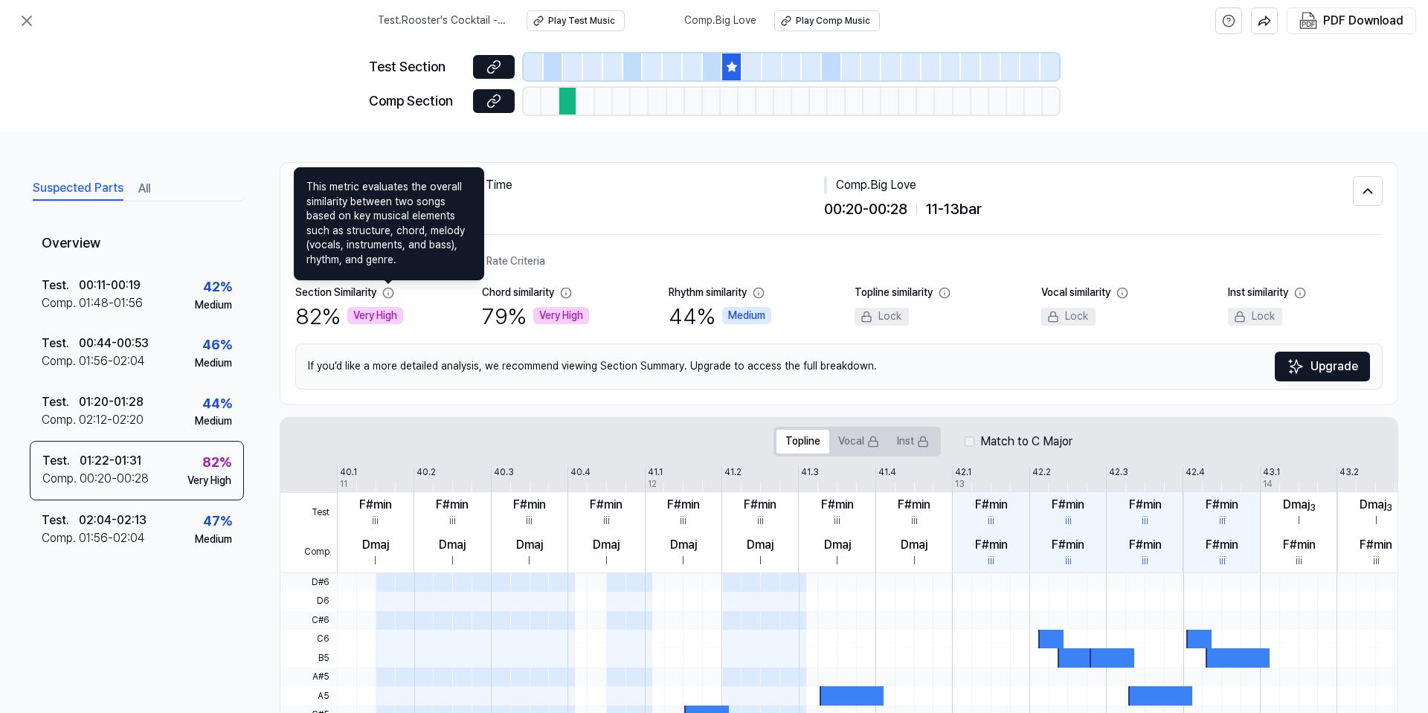
click at [387, 295] on icon at bounding box center [388, 293] width 12 height 12
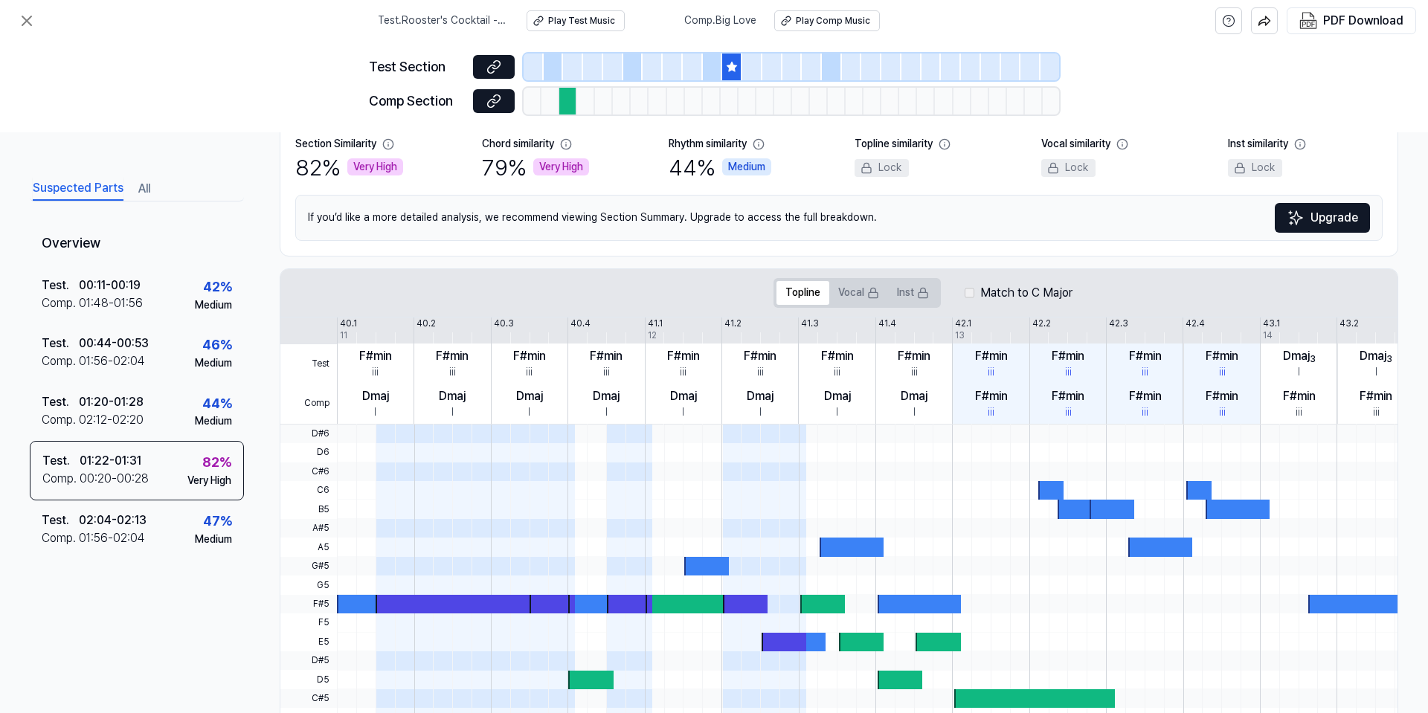
scroll to position [307, 0]
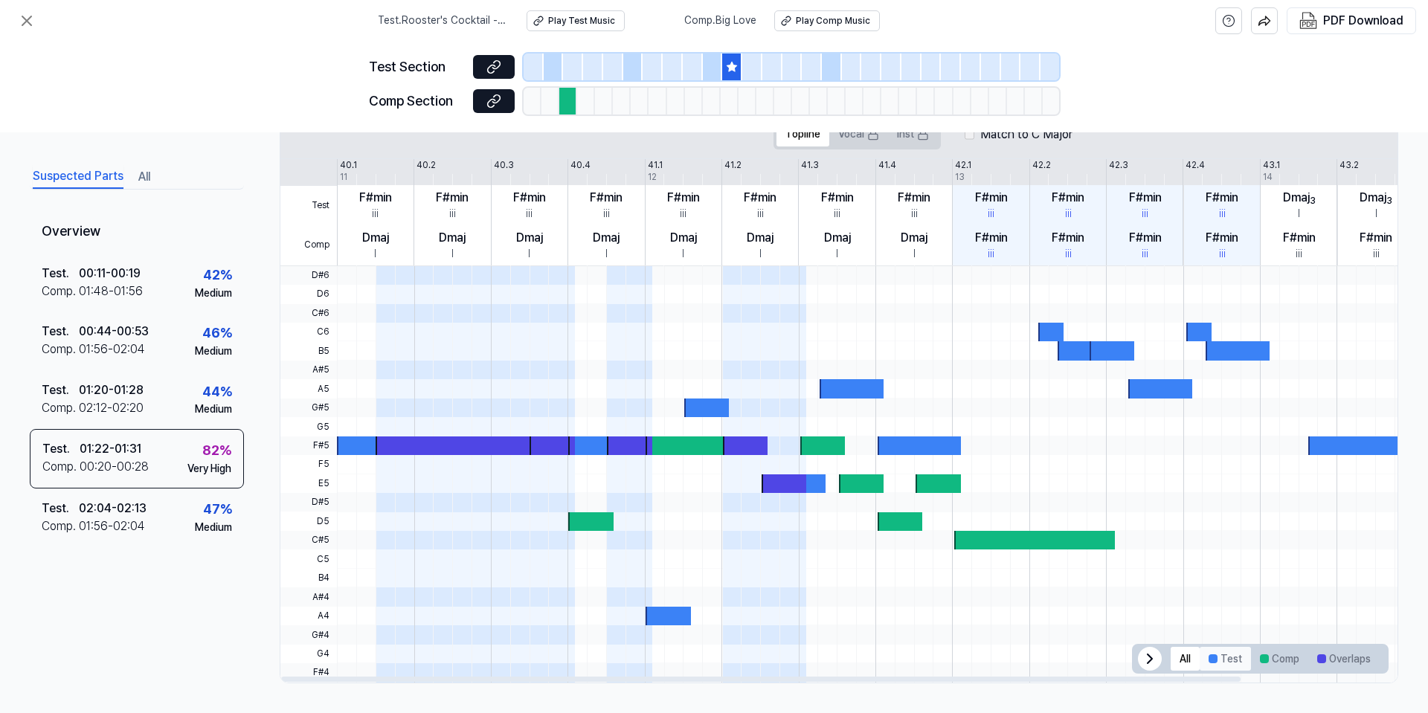
click at [1222, 665] on button "Test" at bounding box center [1224, 659] width 51 height 24
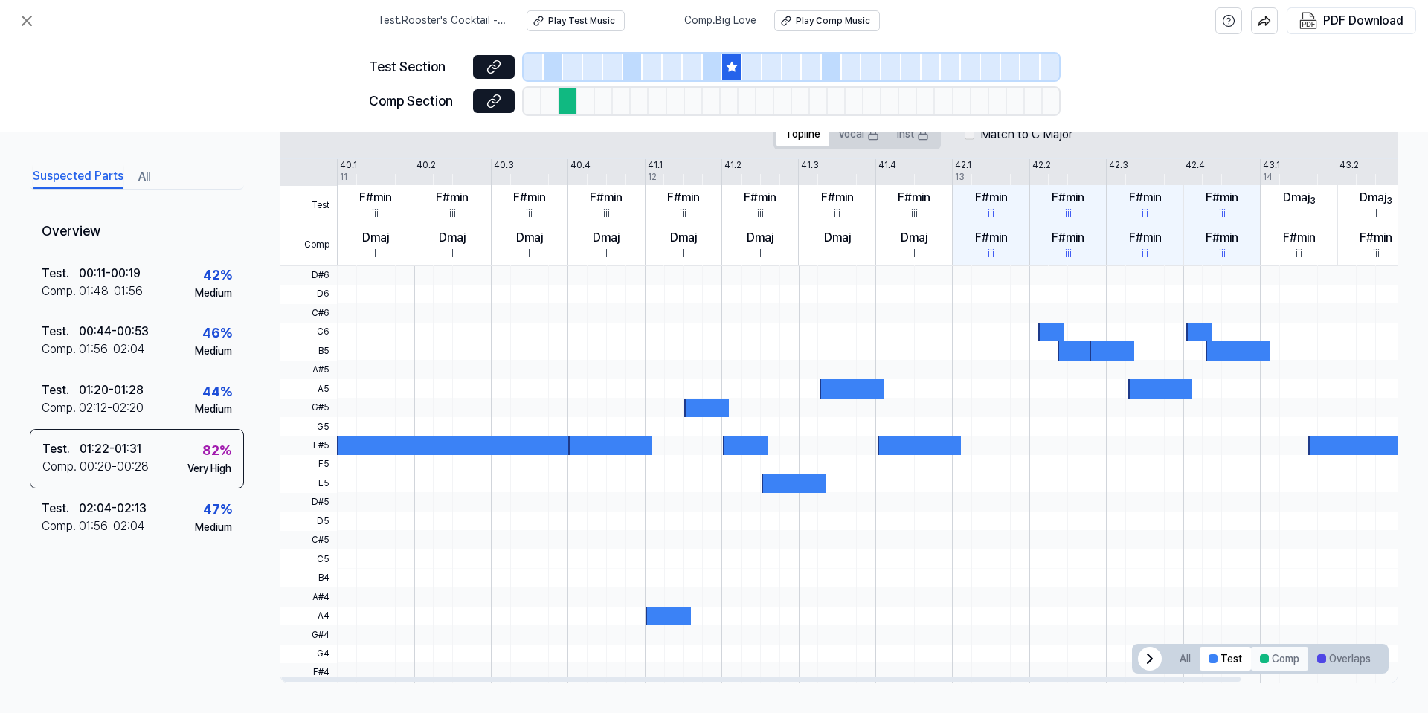
click at [1279, 664] on button "Comp" at bounding box center [1279, 659] width 57 height 24
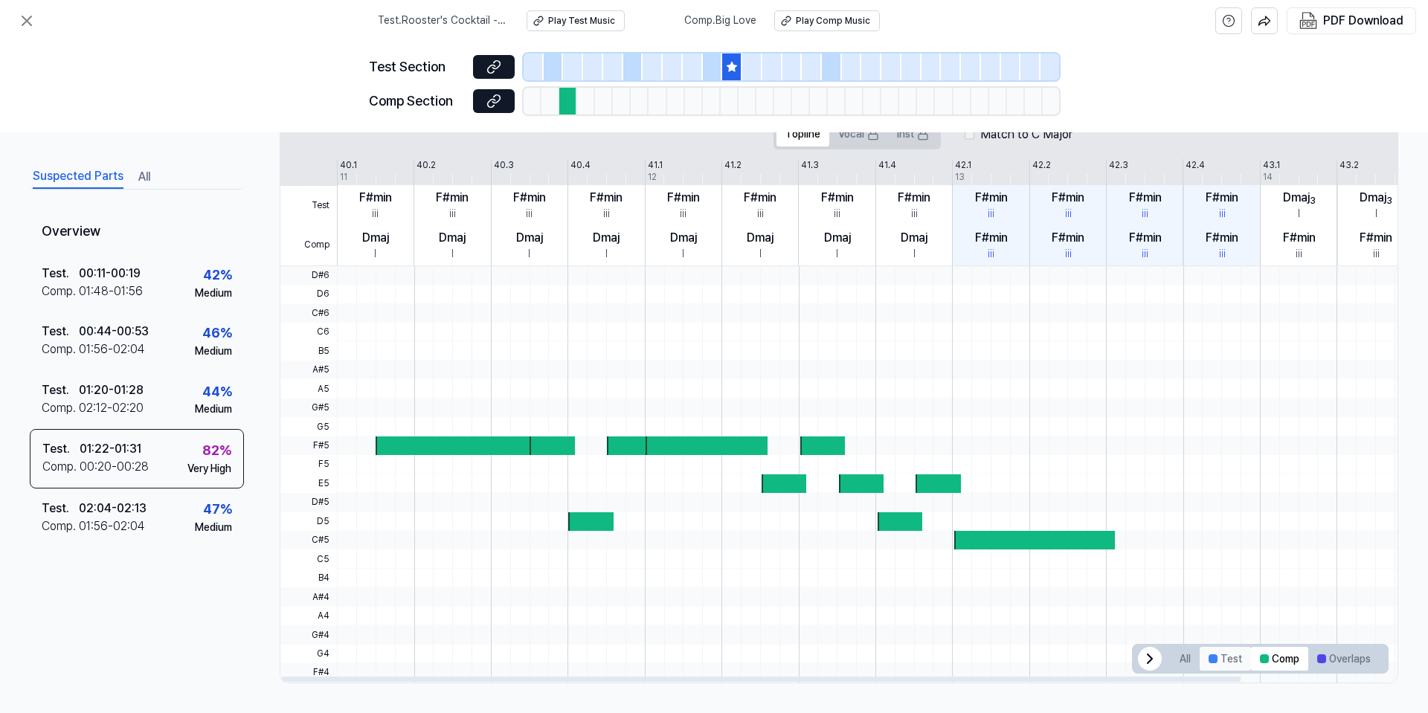
click at [1230, 657] on button "Test" at bounding box center [1224, 659] width 51 height 24
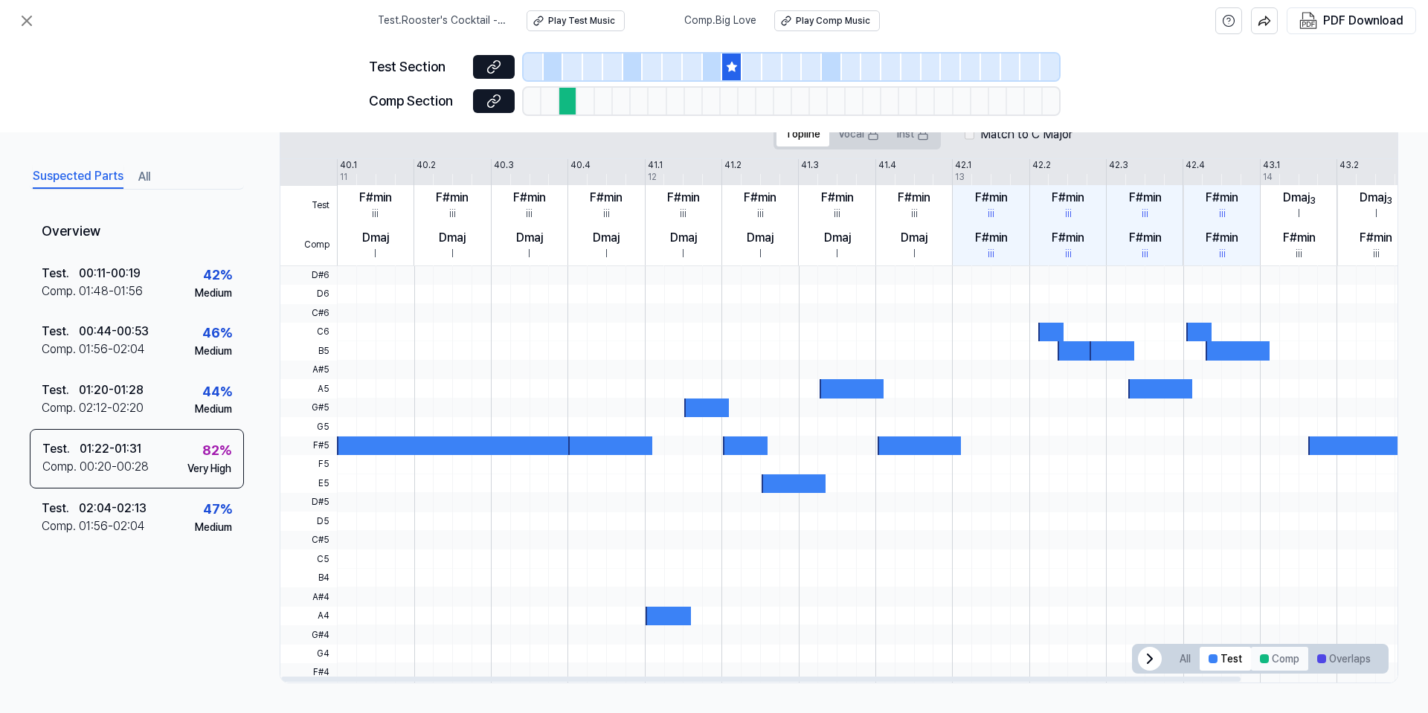
click at [1265, 658] on button "Comp" at bounding box center [1279, 659] width 57 height 24
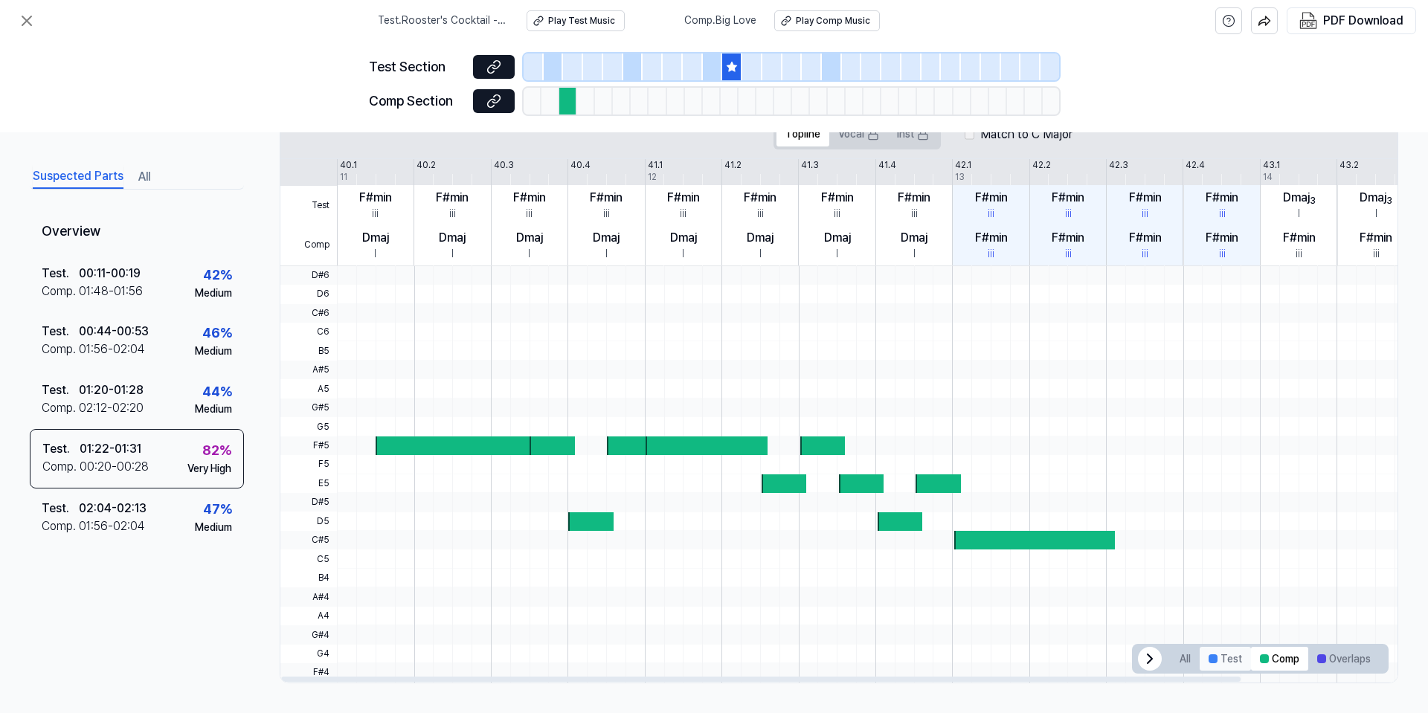
click at [1223, 654] on button "Test" at bounding box center [1224, 659] width 51 height 24
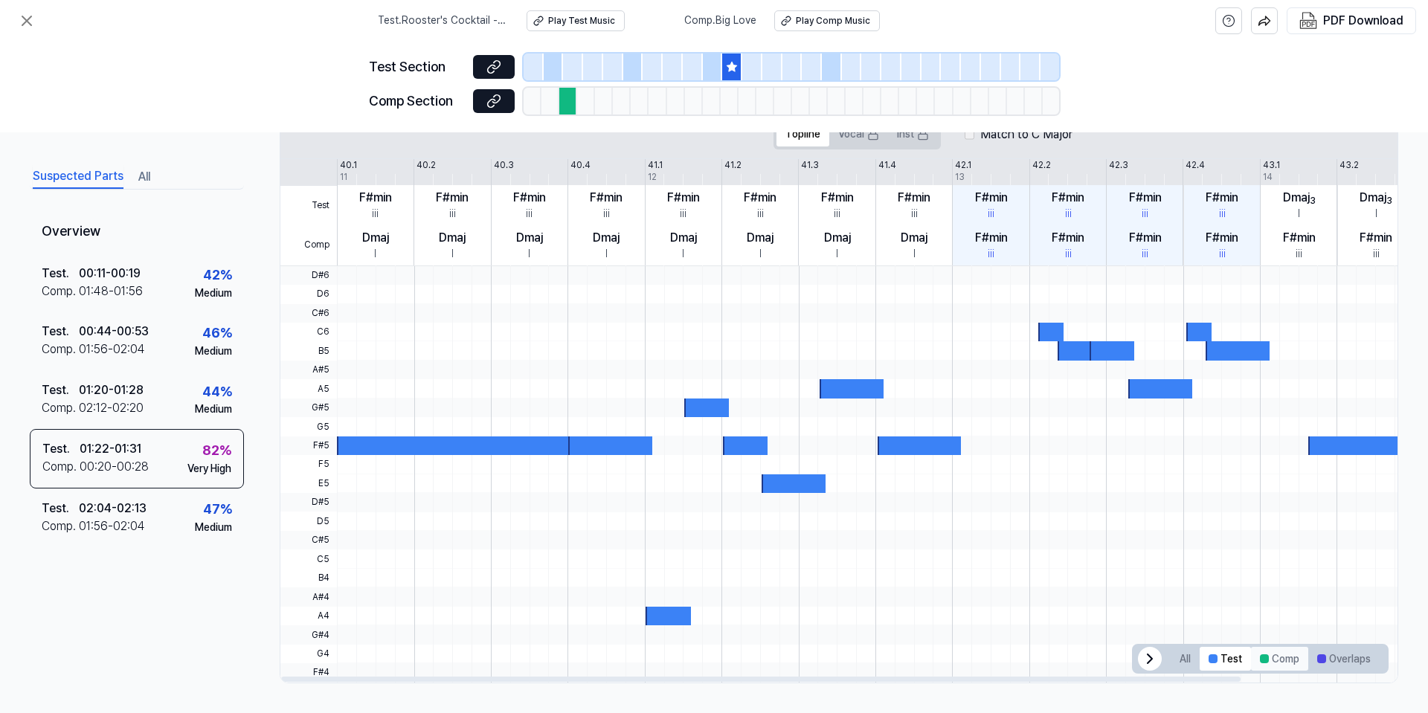
click at [1265, 653] on button "Comp" at bounding box center [1279, 659] width 57 height 24
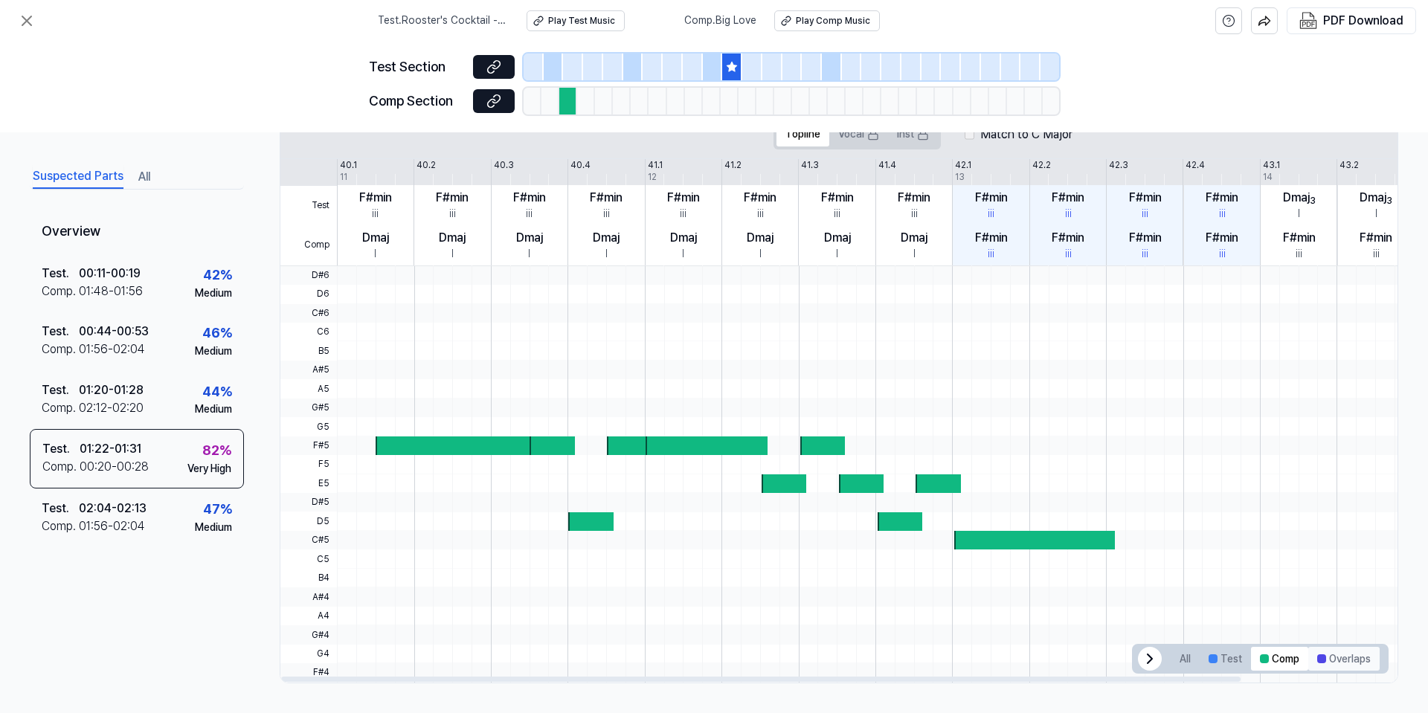
click at [1341, 665] on button "Overlaps" at bounding box center [1343, 659] width 71 height 24
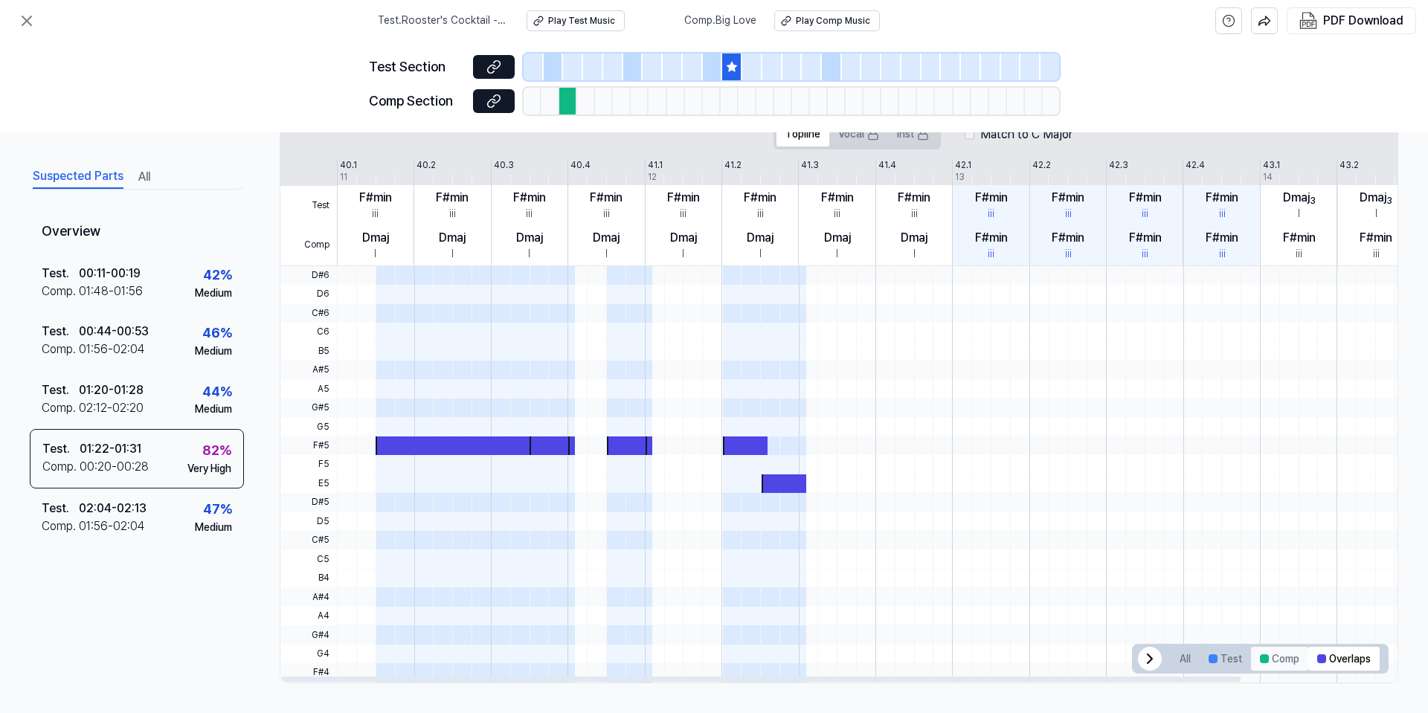
click at [1263, 654] on button "Comp" at bounding box center [1279, 659] width 57 height 24
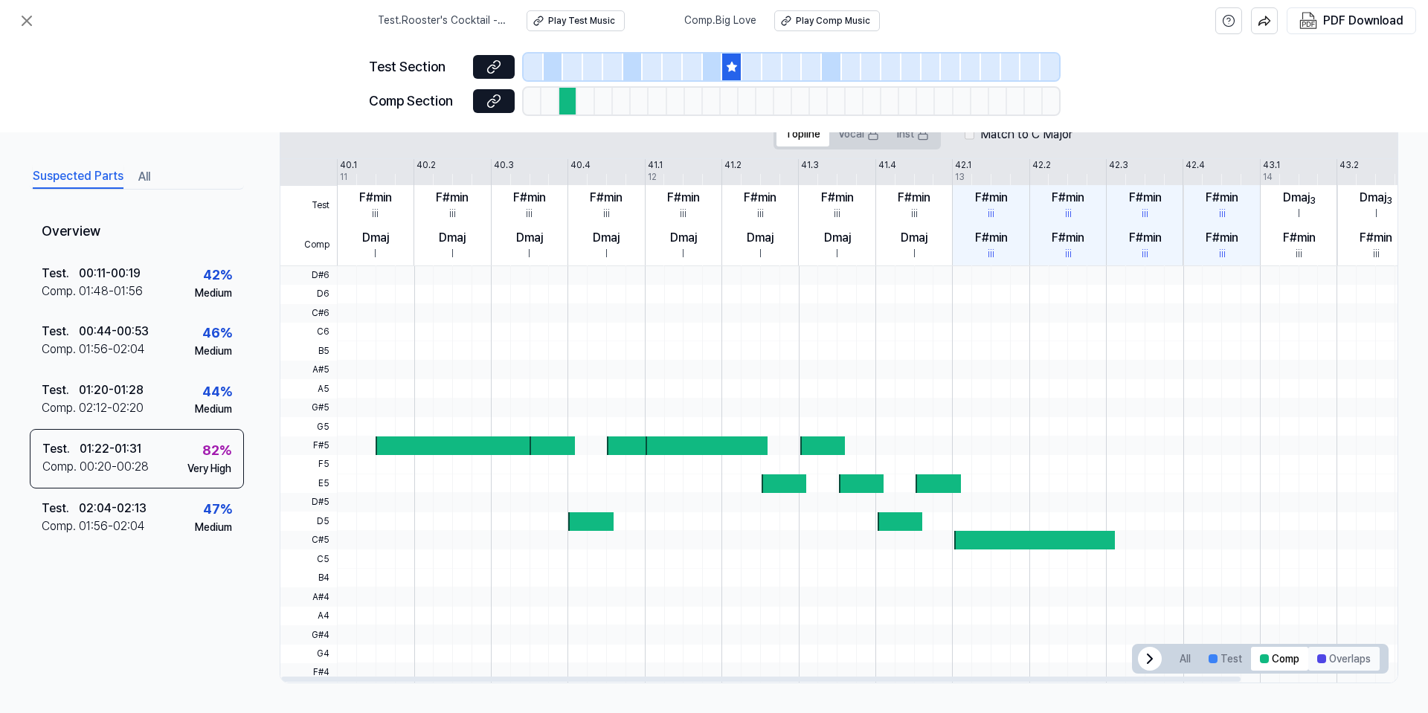
click at [1327, 653] on button "Overlaps" at bounding box center [1343, 659] width 71 height 24
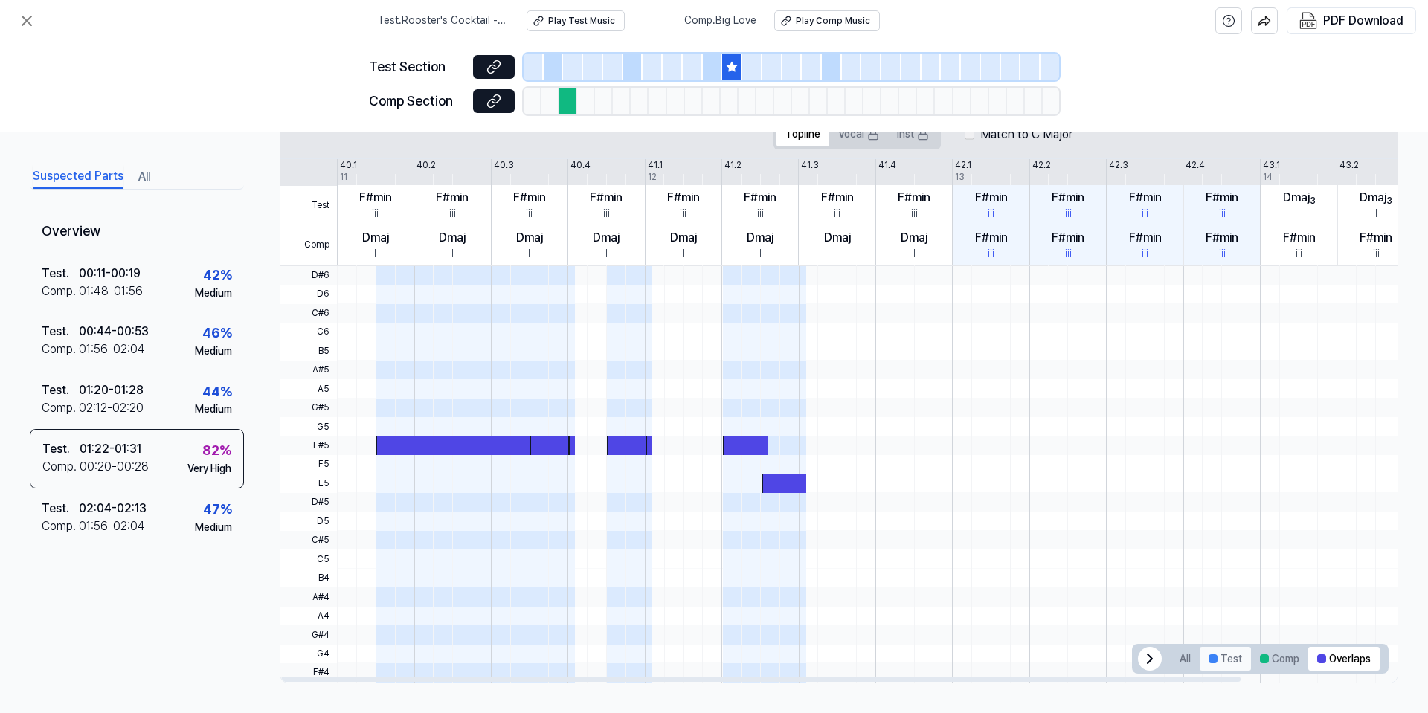
click at [1214, 657] on button "Test" at bounding box center [1224, 659] width 51 height 24
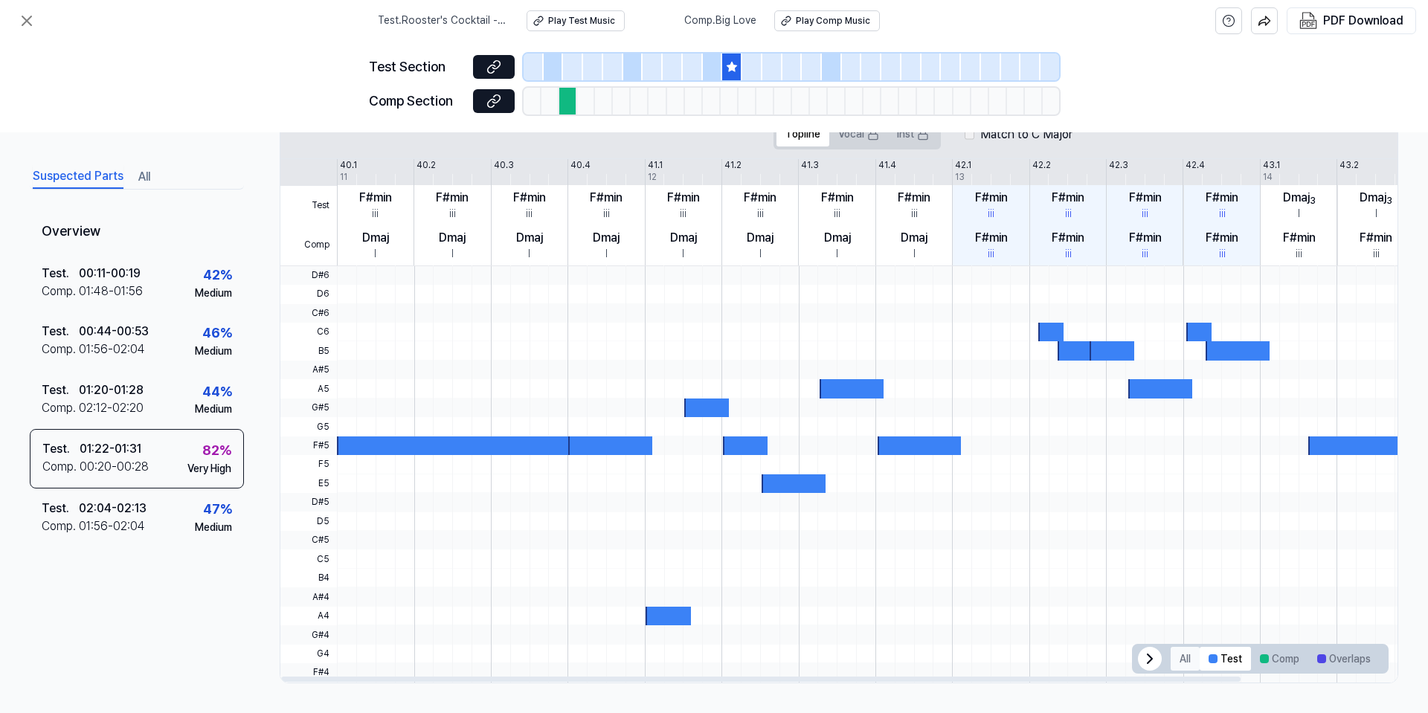
click at [1172, 656] on button "All" at bounding box center [1184, 659] width 29 height 24
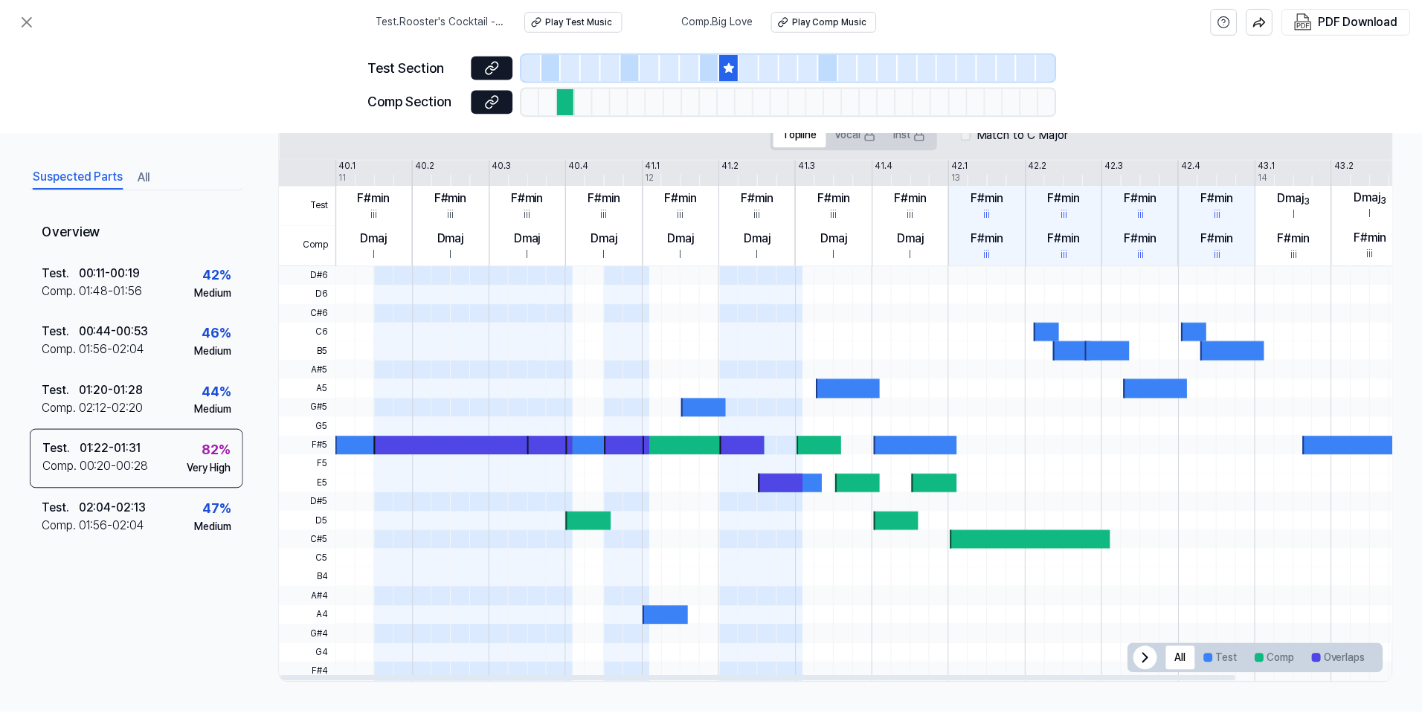
scroll to position [0, 0]
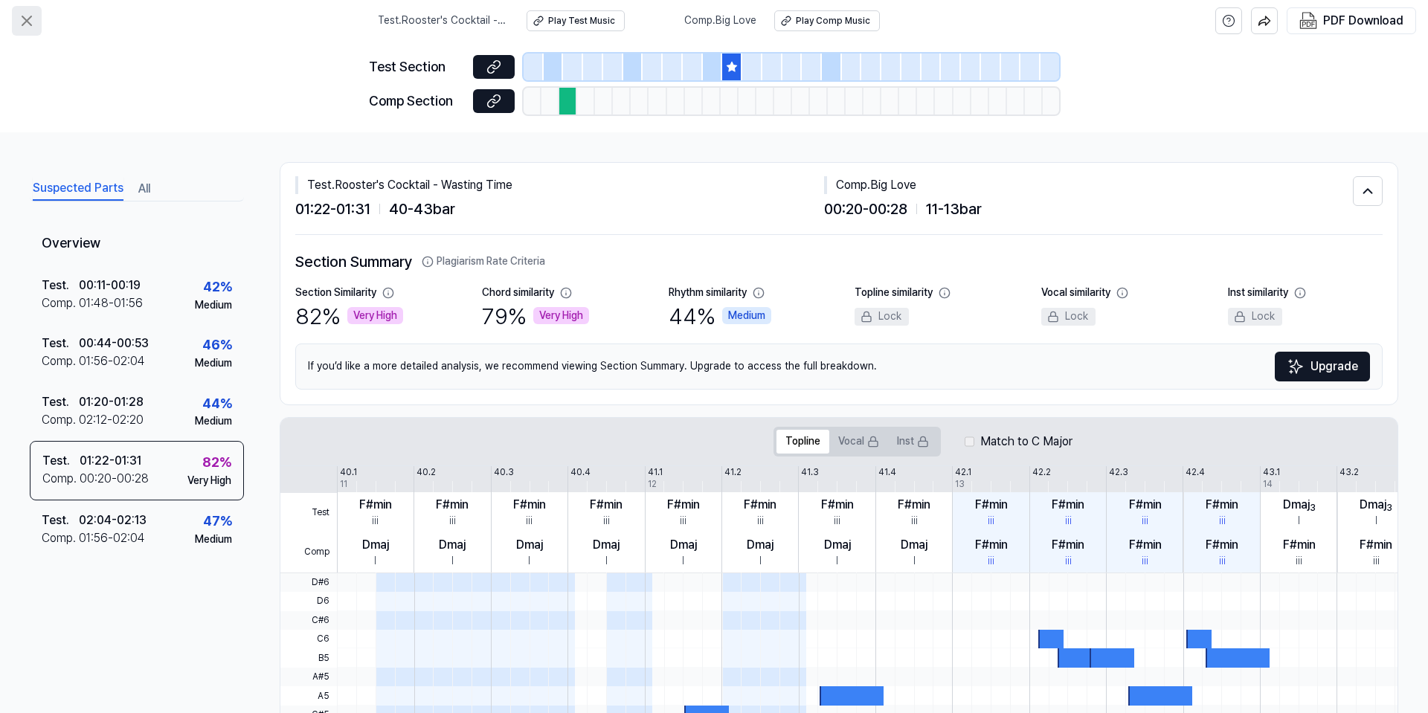
click at [30, 17] on icon at bounding box center [26, 20] width 9 height 9
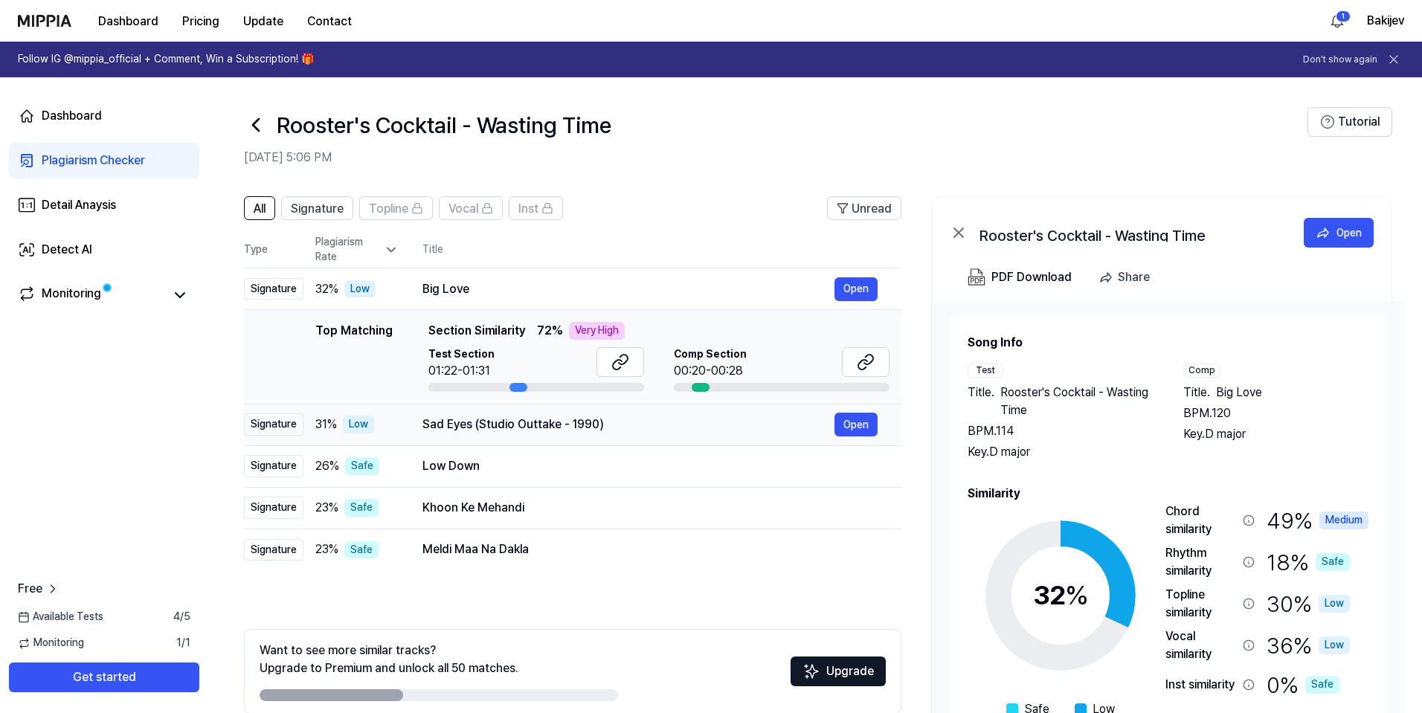
click at [429, 418] on div "Sad Eyes (Studio Outtake - 1990)" at bounding box center [628, 425] width 412 height 18
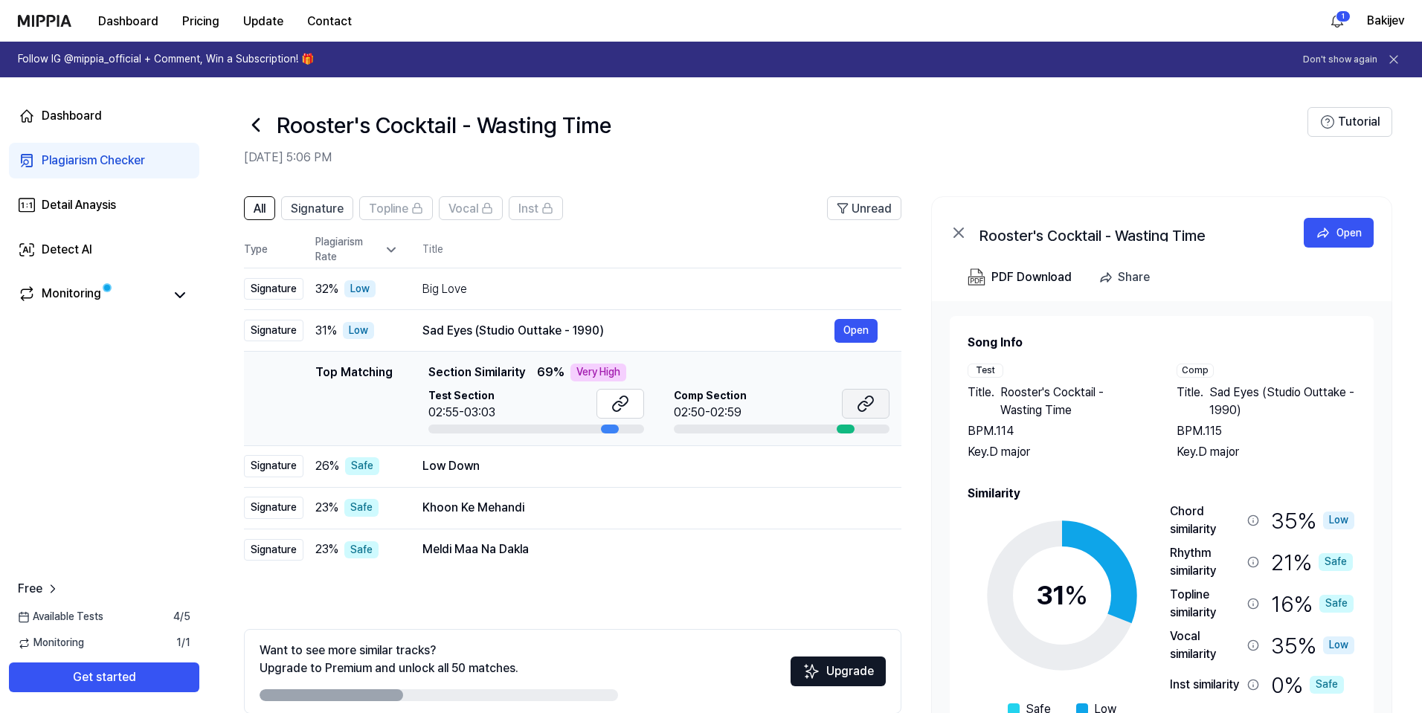
click at [857, 407] on icon at bounding box center [866, 404] width 18 height 18
click at [857, 468] on button "Open" at bounding box center [855, 466] width 43 height 24
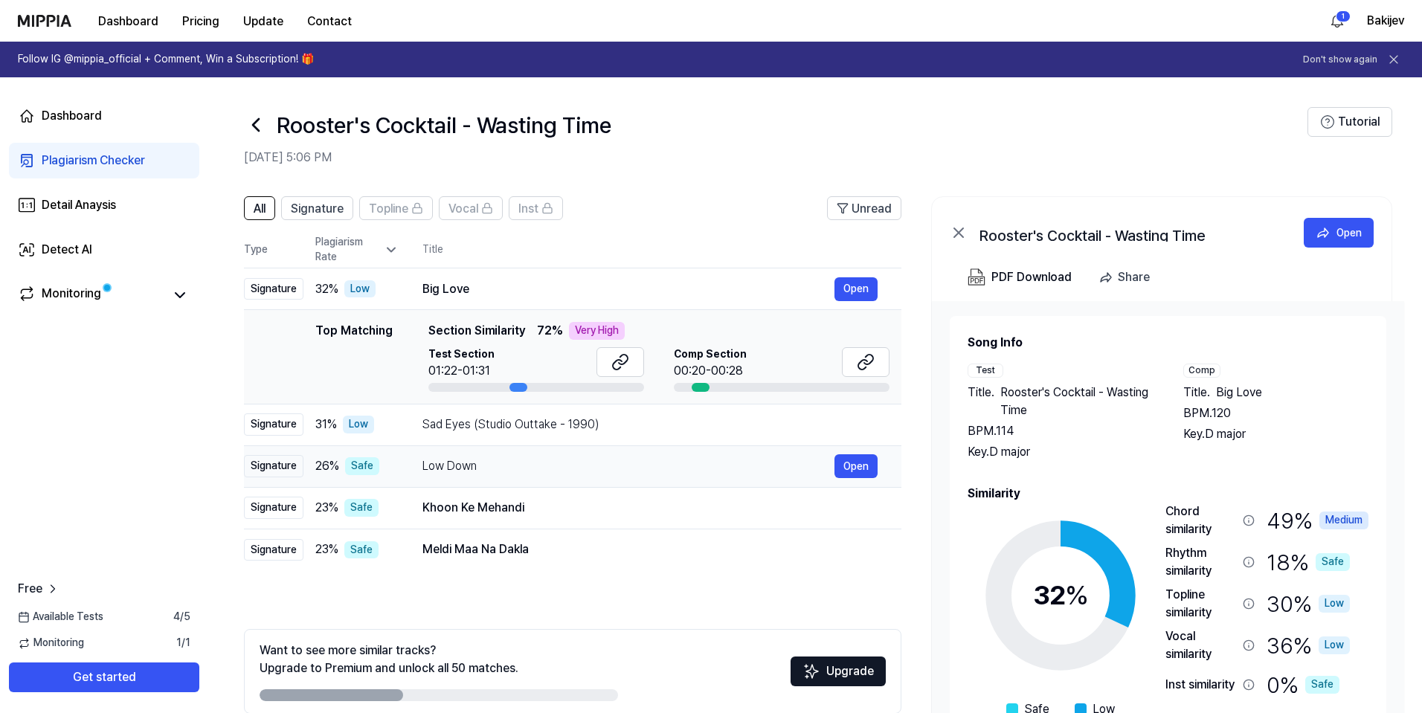
click at [482, 463] on div "Low Down" at bounding box center [628, 466] width 412 height 18
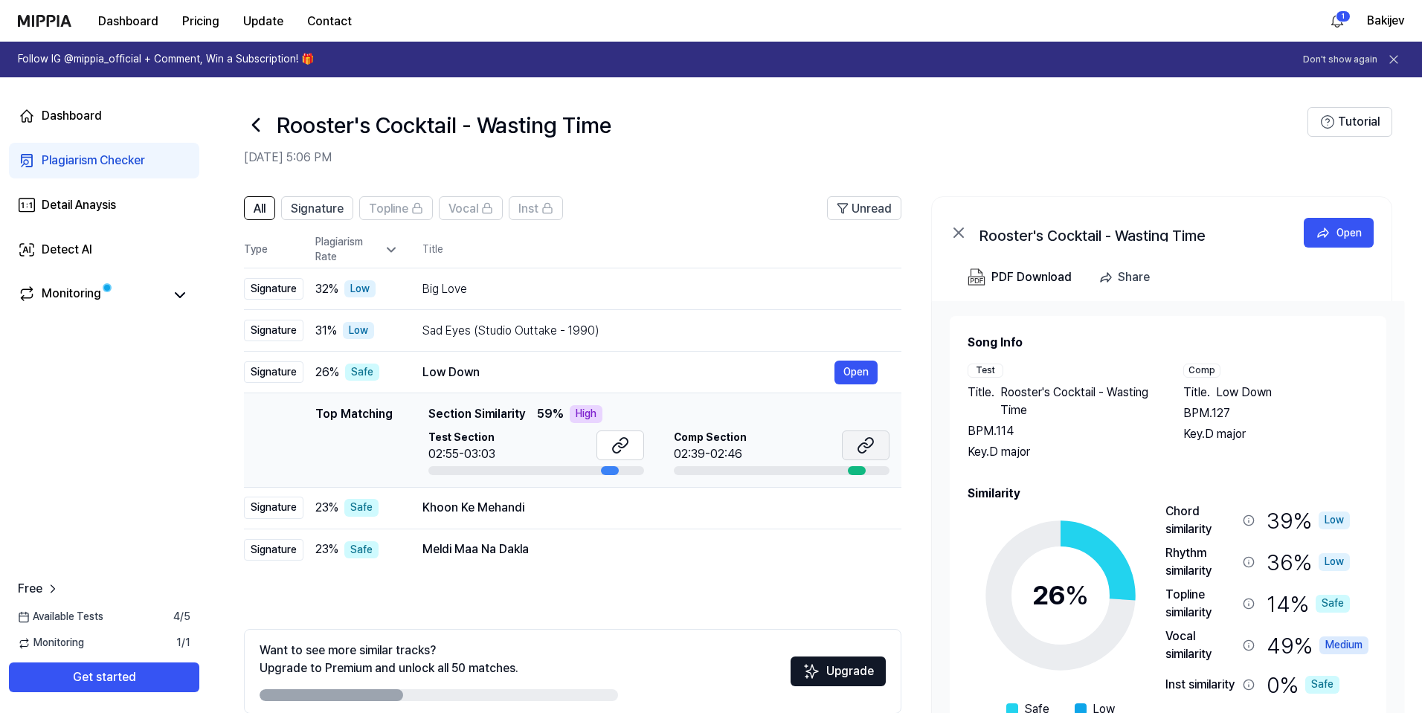
click at [871, 448] on icon at bounding box center [866, 445] width 18 height 18
click at [520, 512] on div "Khoon Ke Mehandi" at bounding box center [628, 508] width 412 height 18
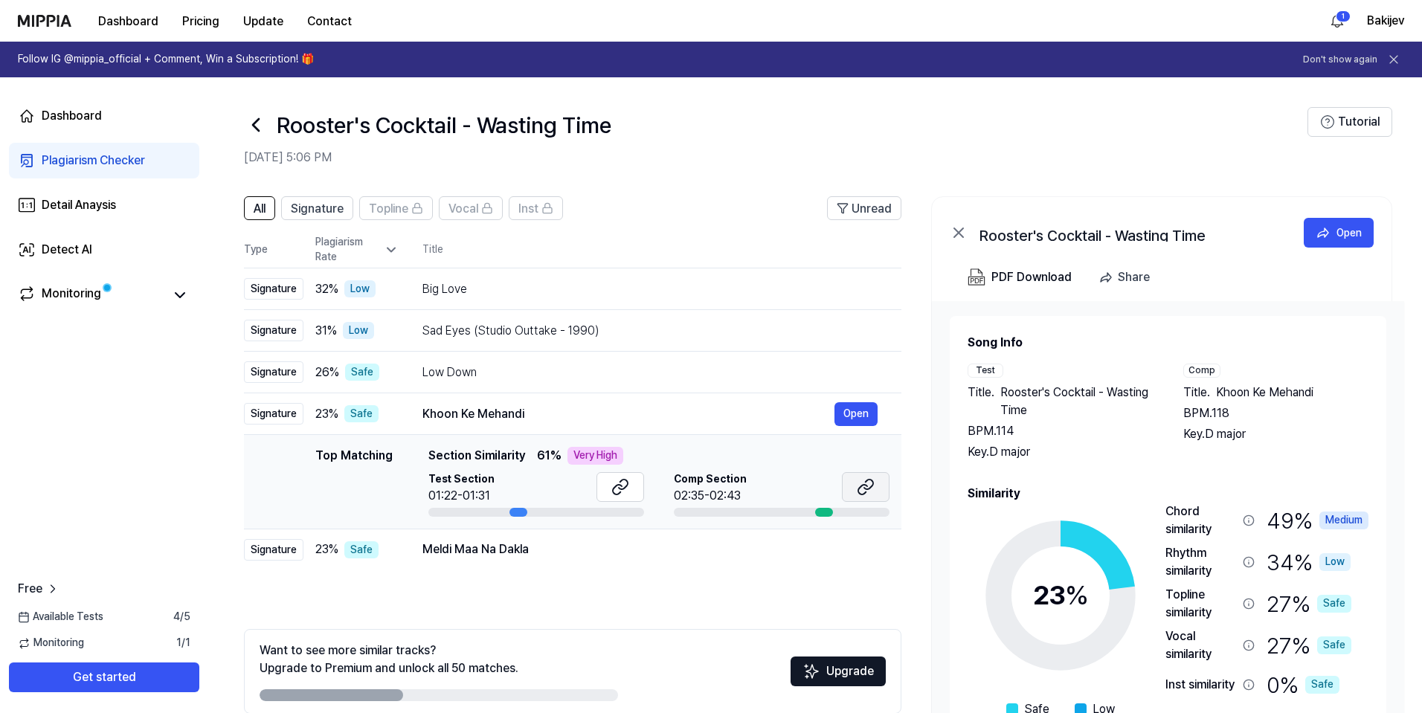
click at [865, 485] on icon at bounding box center [862, 490] width 9 height 10
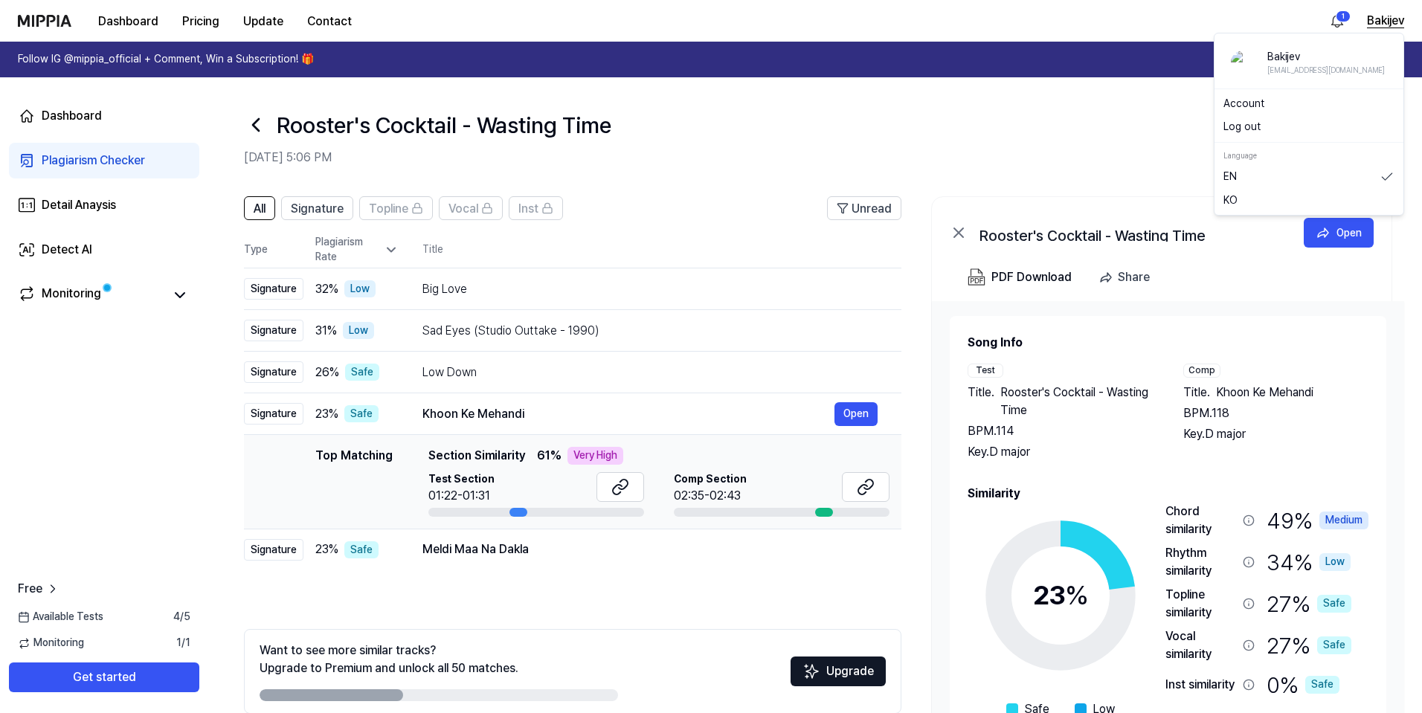
click at [1371, 28] on button "Bakijev" at bounding box center [1385, 21] width 37 height 18
click at [1337, 13] on html "Dashboard Pricing Update Contact 1 Bakijev Follow IG @mippia_official + Comment…" at bounding box center [711, 356] width 1422 height 713
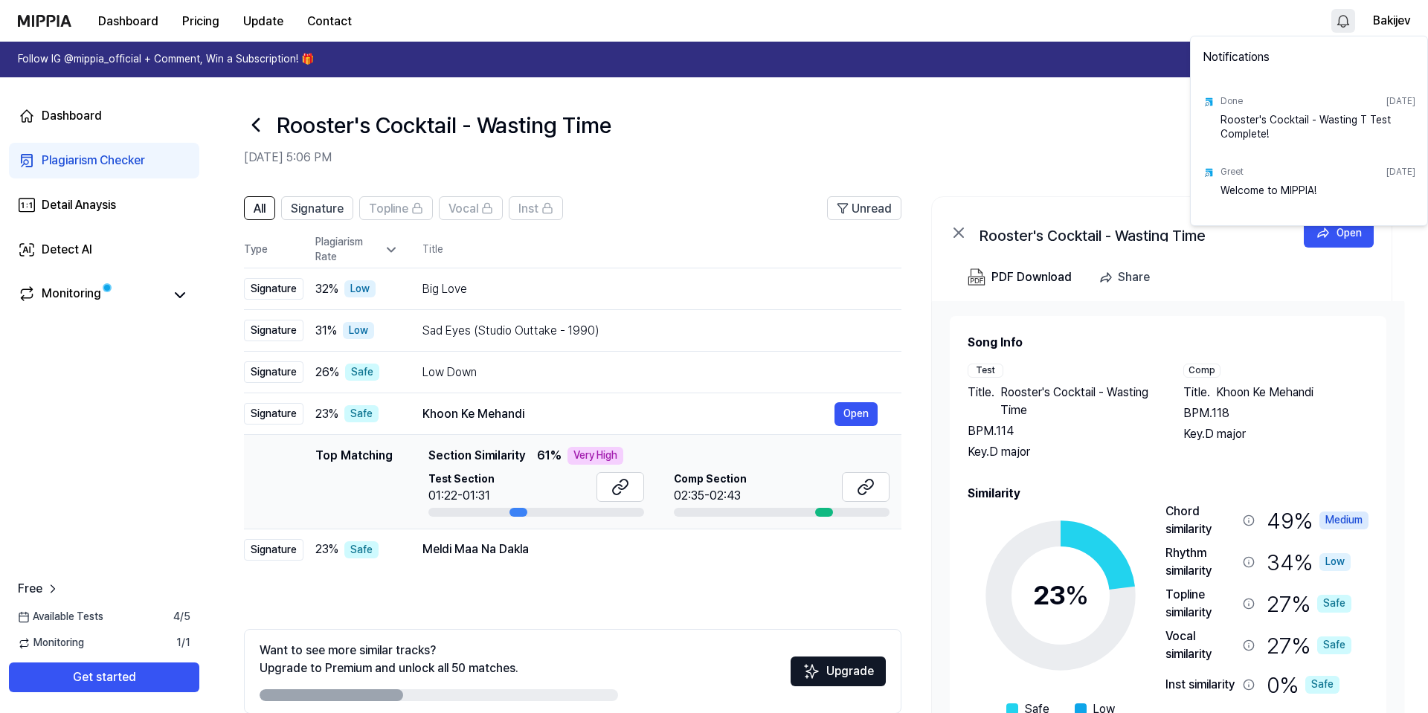
click at [1384, 24] on html "Dashboard Pricing Update Contact Bakijev Follow IG @mippia_official + Comment, …" at bounding box center [714, 356] width 1428 height 713
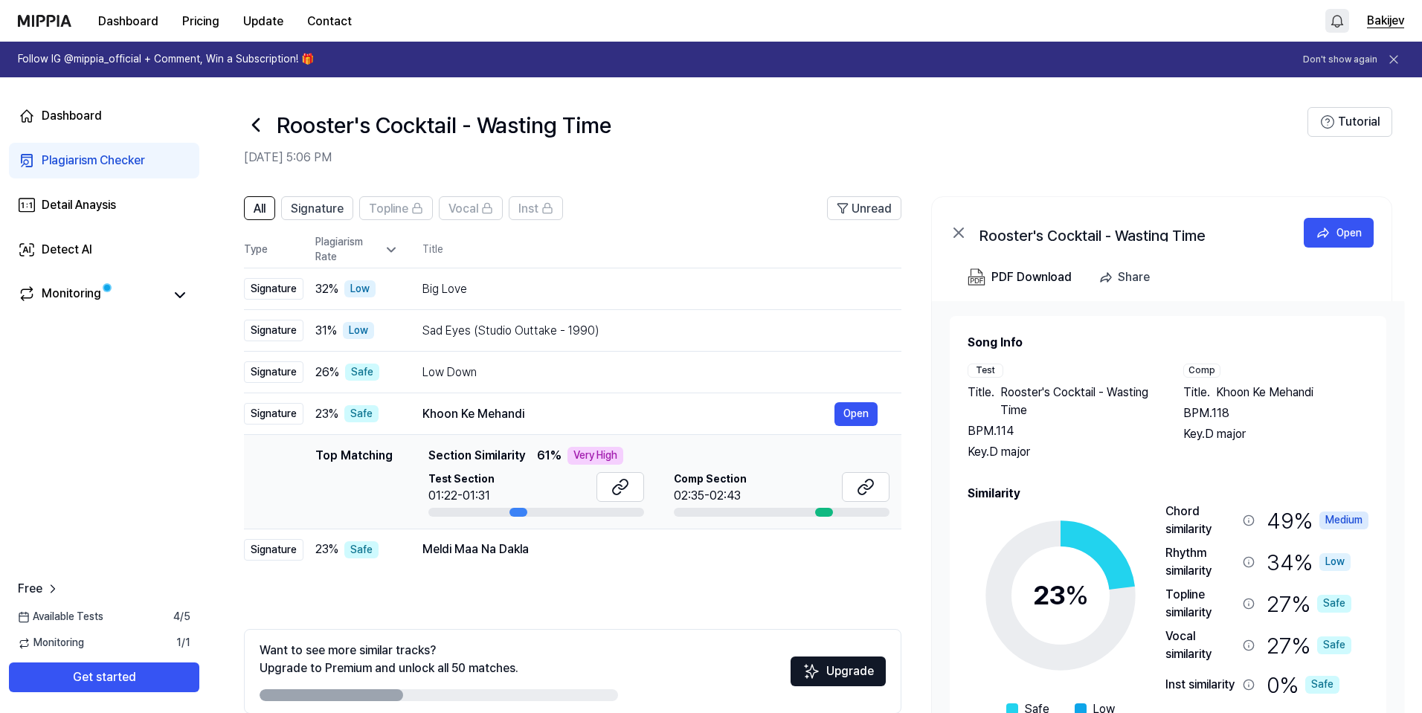
click at [1375, 17] on button "Bakijev" at bounding box center [1385, 21] width 37 height 18
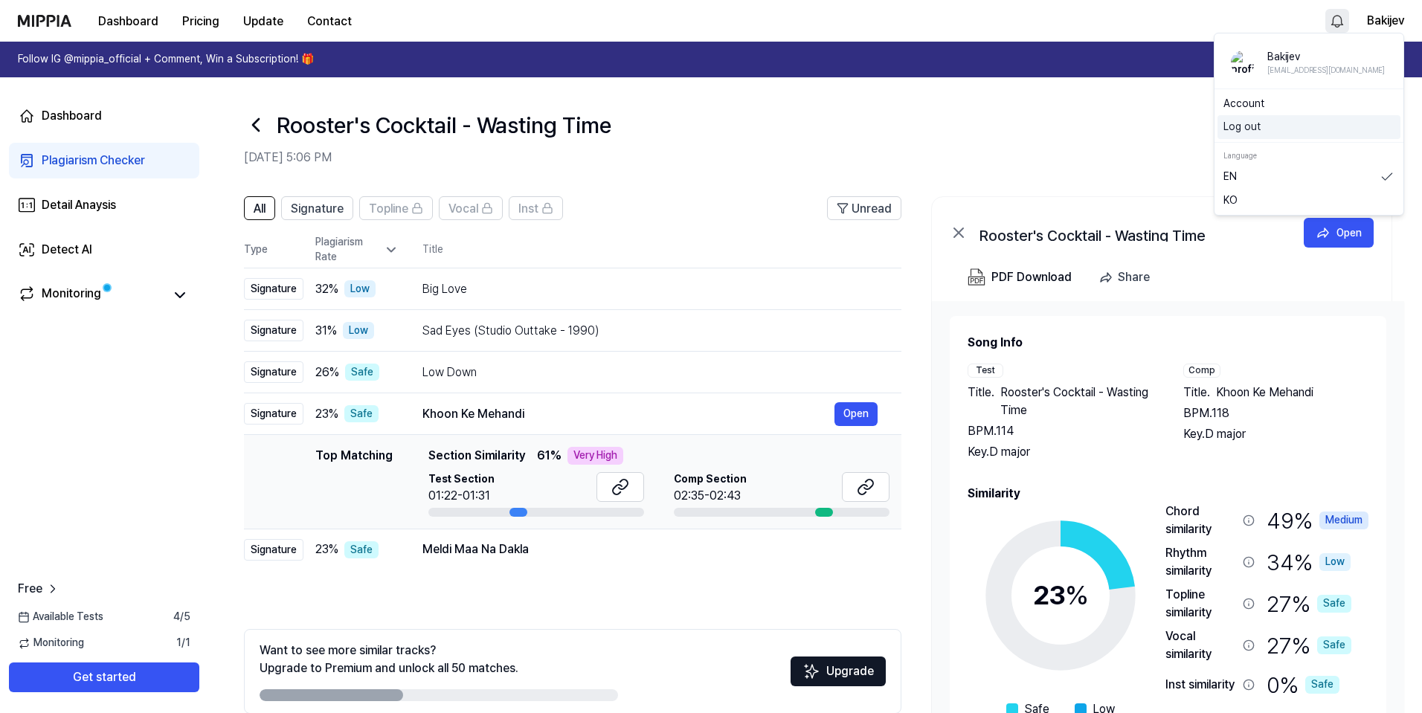
click at [1258, 125] on button "Log out" at bounding box center [1308, 127] width 171 height 15
